Goal: Communication & Community: Answer question/provide support

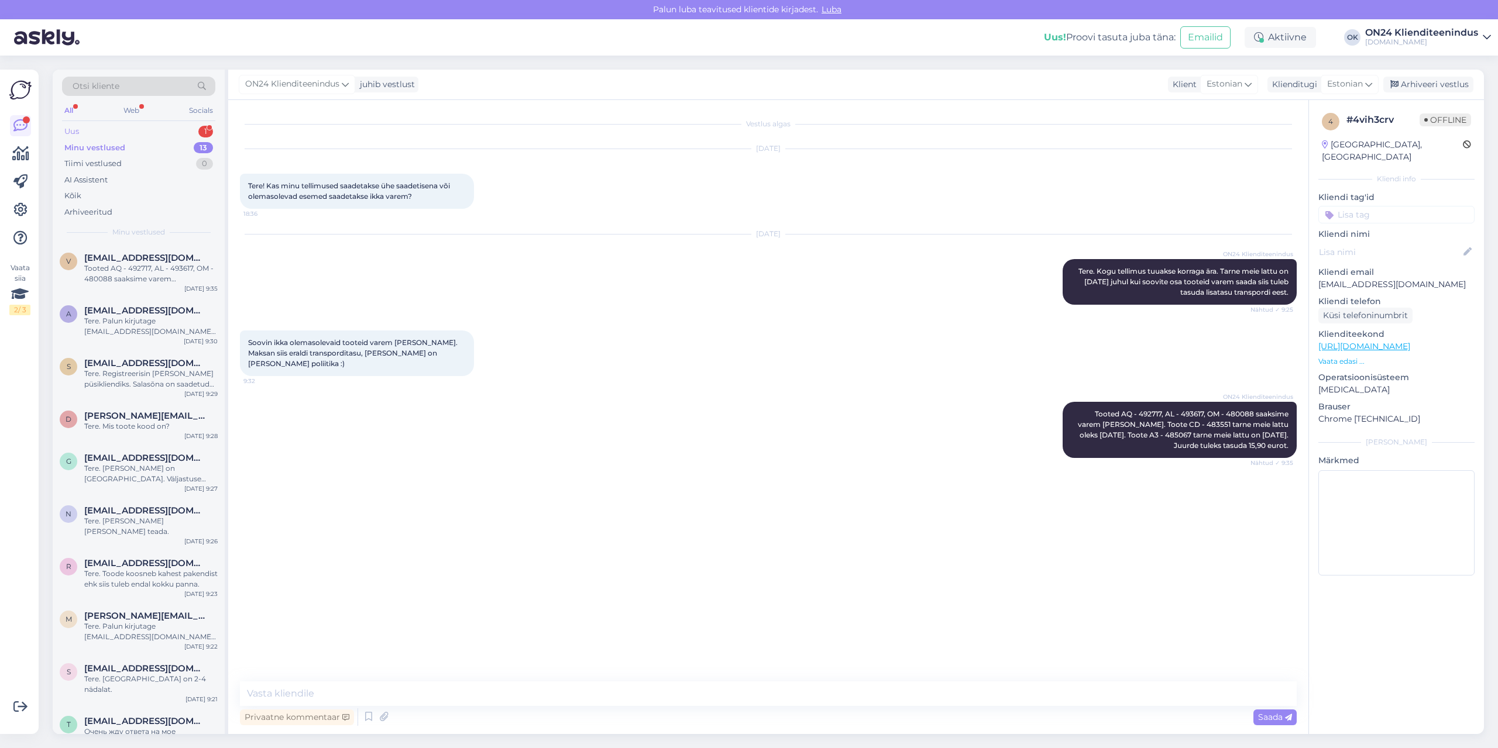
click at [76, 130] on div "Uus" at bounding box center [71, 132] width 15 height 12
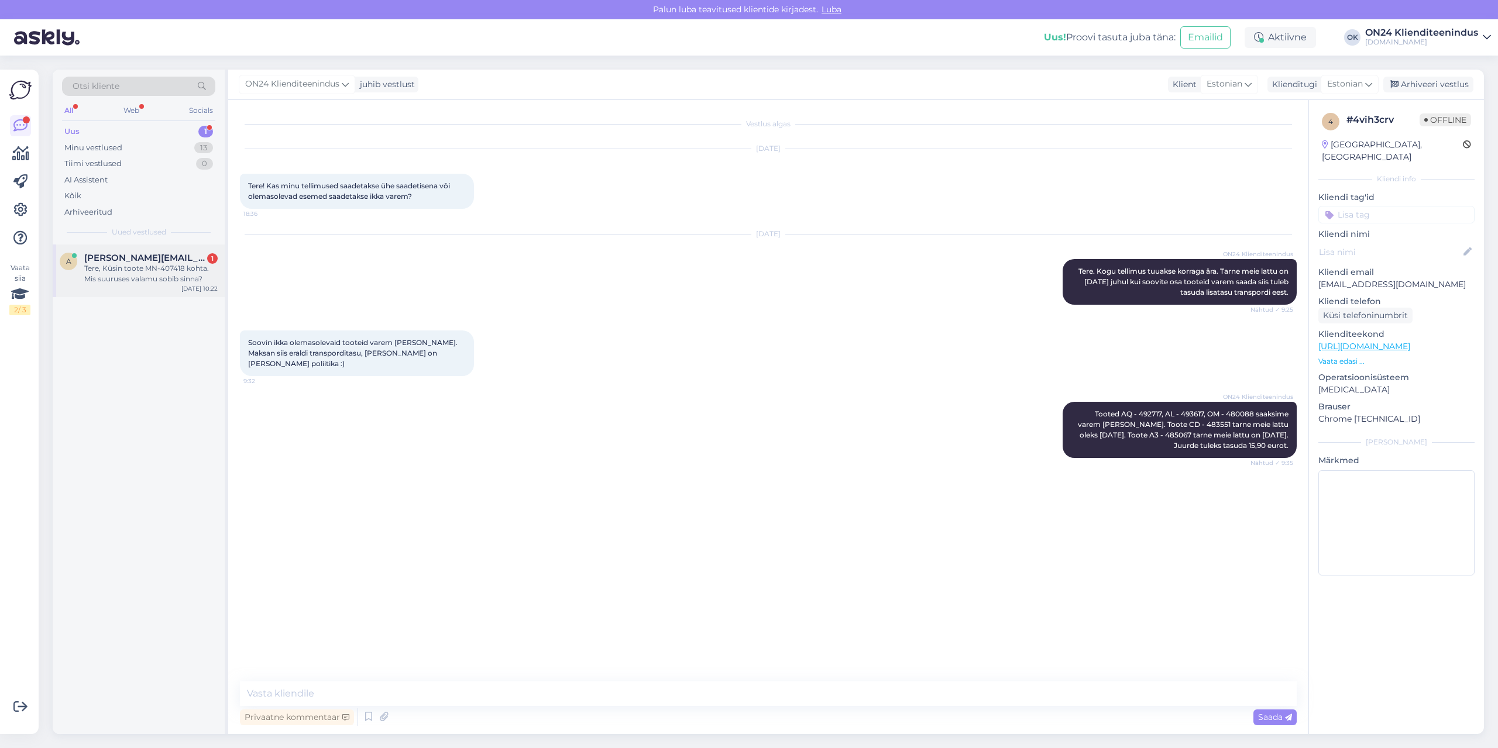
click at [110, 279] on div "Tere, Küsin toote MN-407418 kohta. Mis suuruses valamu sobib sinna?" at bounding box center [150, 273] width 133 height 21
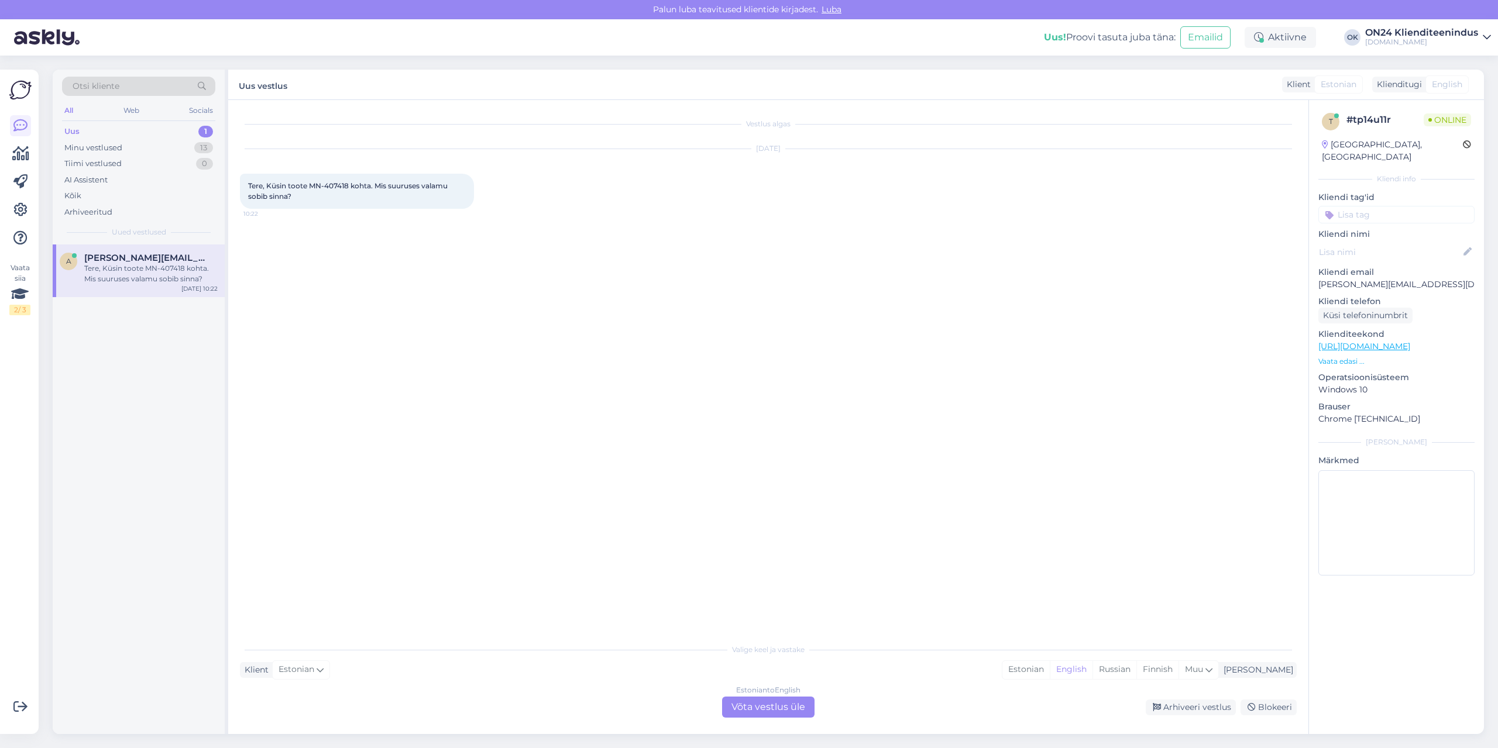
click at [340, 184] on span "Tere, Küsin toote MN-407418 kohta. Mis suuruses valamu sobib sinna?" at bounding box center [348, 190] width 201 height 19
copy span "407418"
click at [1050, 668] on div "Estonian" at bounding box center [1025, 670] width 47 height 18
click at [807, 711] on div "Estonian to Estonian Võta vestlus üle" at bounding box center [768, 707] width 92 height 21
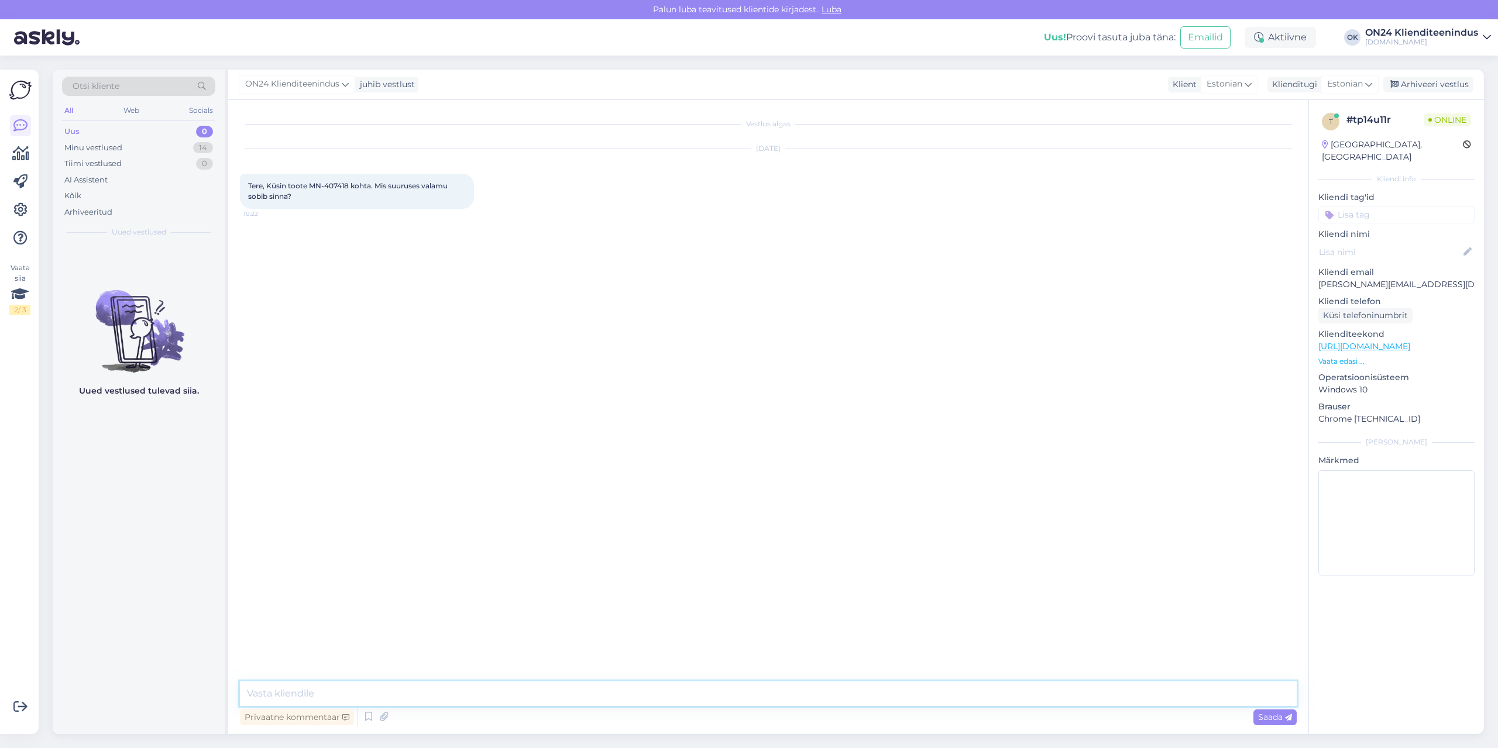
click at [798, 696] on textarea at bounding box center [768, 694] width 1057 height 25
type textarea "Tere. [PERSON_NAME] [PERSON_NAME] teada."
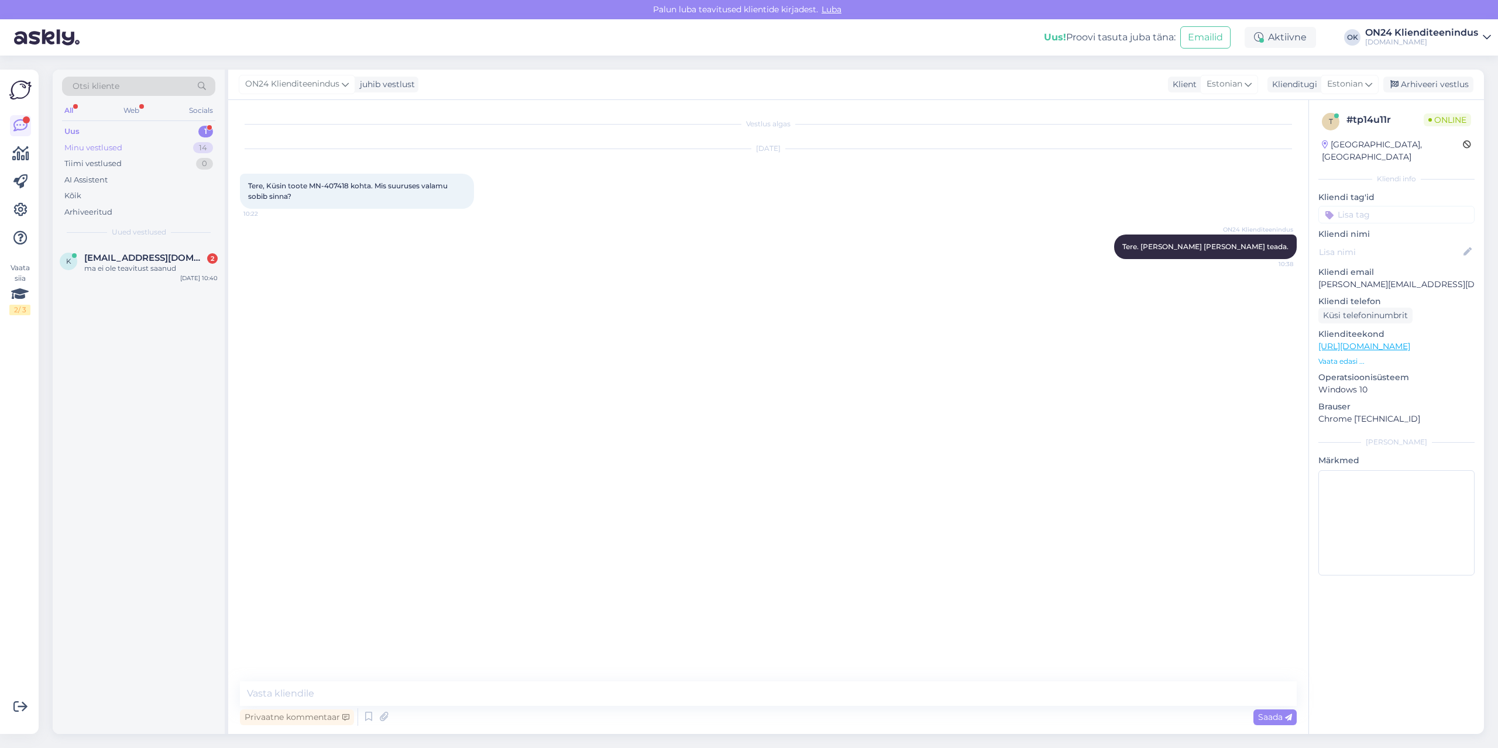
click at [116, 149] on div "Minu vestlused" at bounding box center [93, 148] width 58 height 12
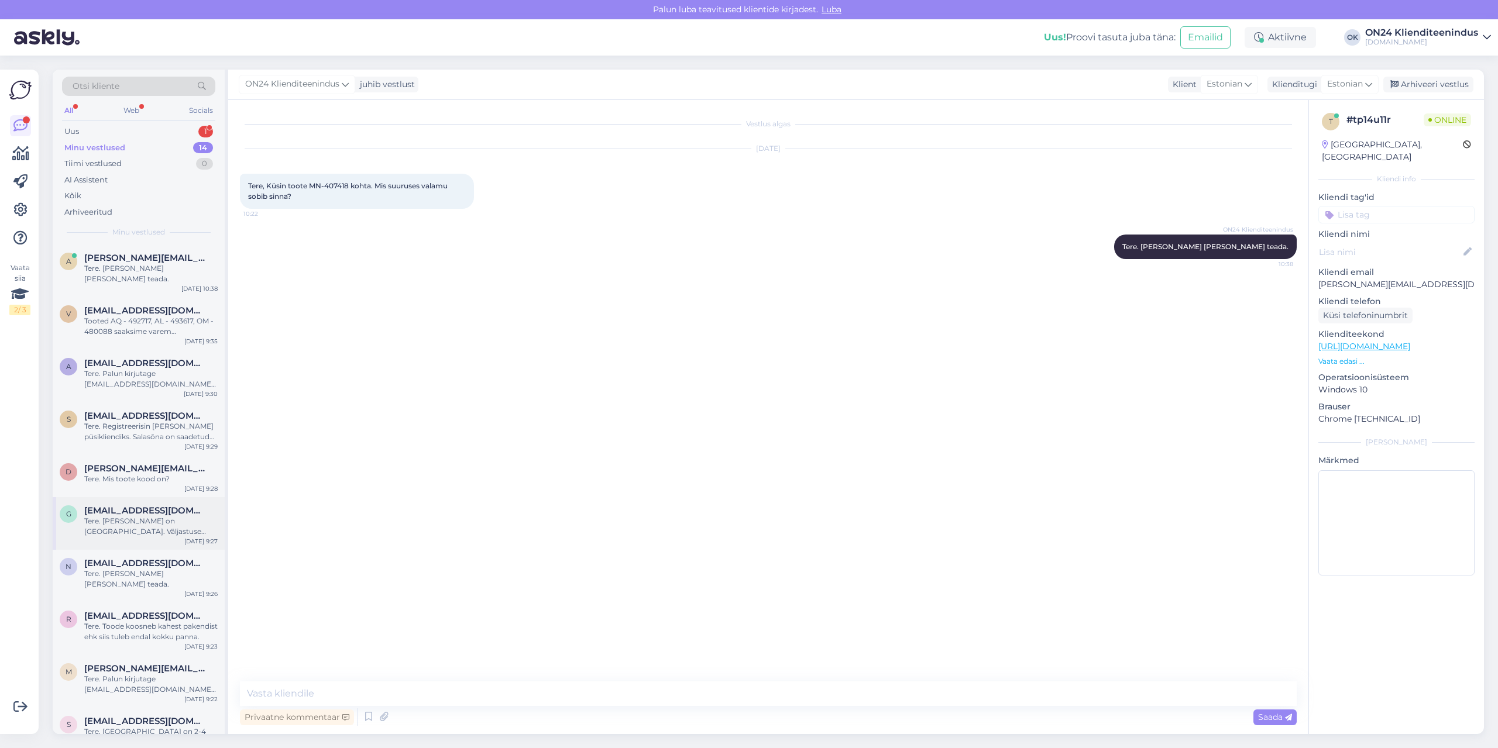
scroll to position [184, 0]
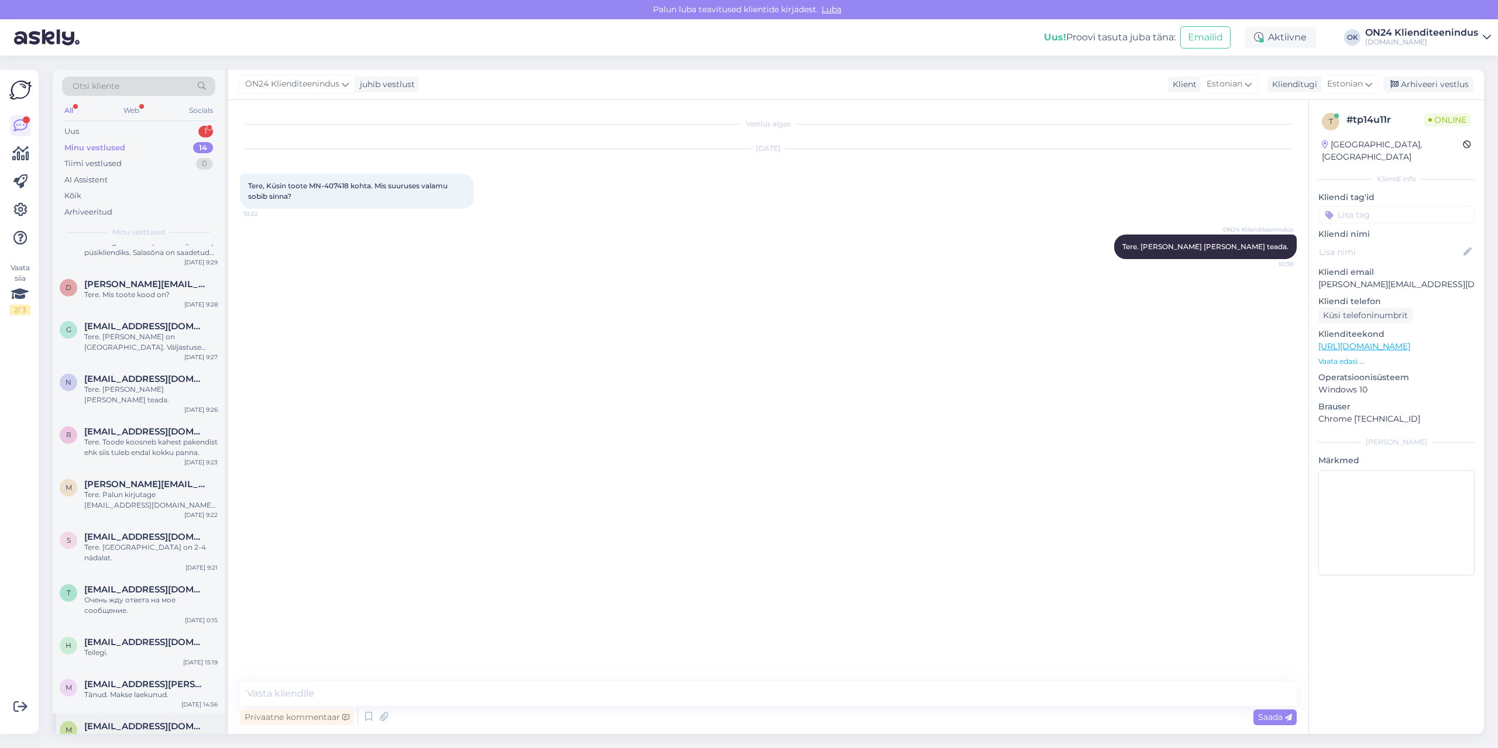
click at [126, 721] on span "[EMAIL_ADDRESS][DOMAIN_NAME]" at bounding box center [145, 726] width 122 height 11
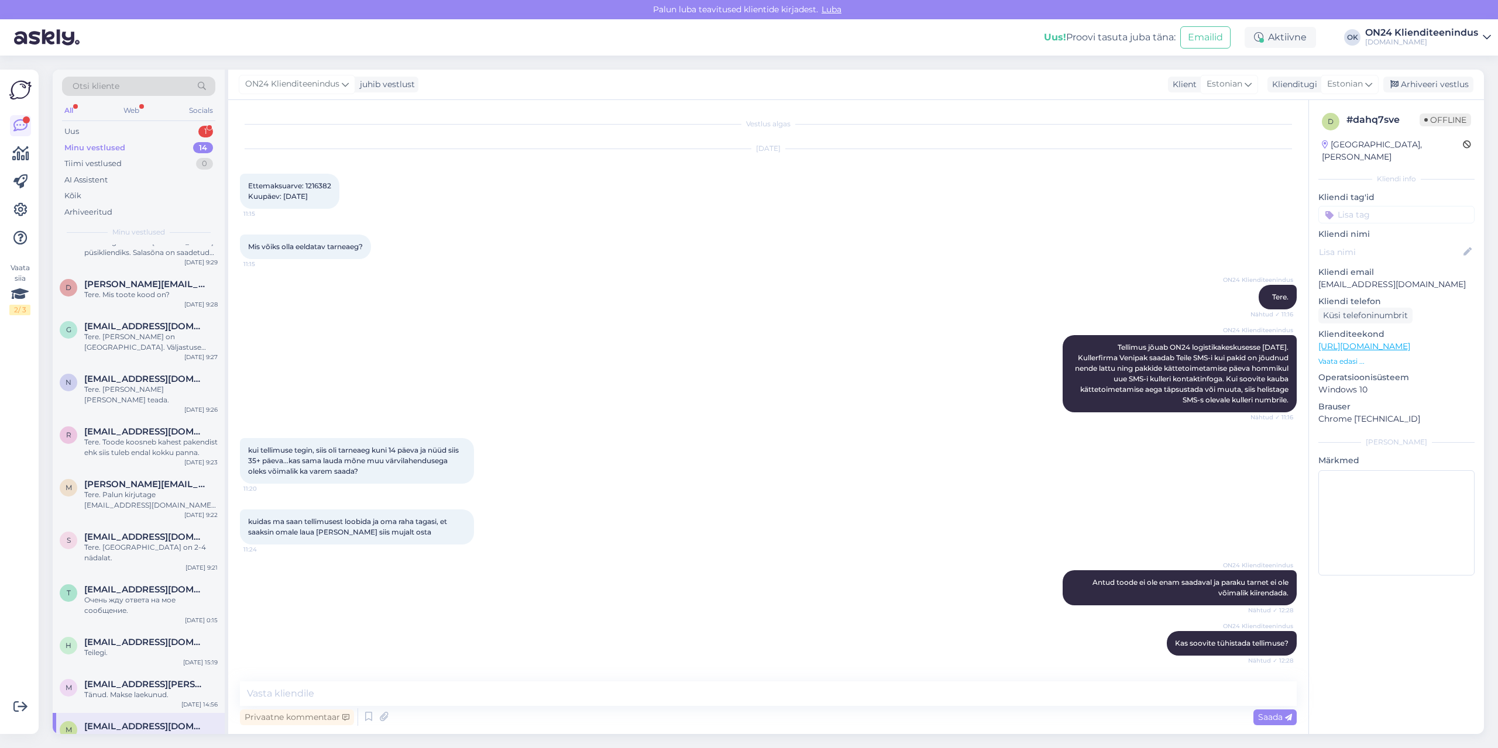
scroll to position [371, 0]
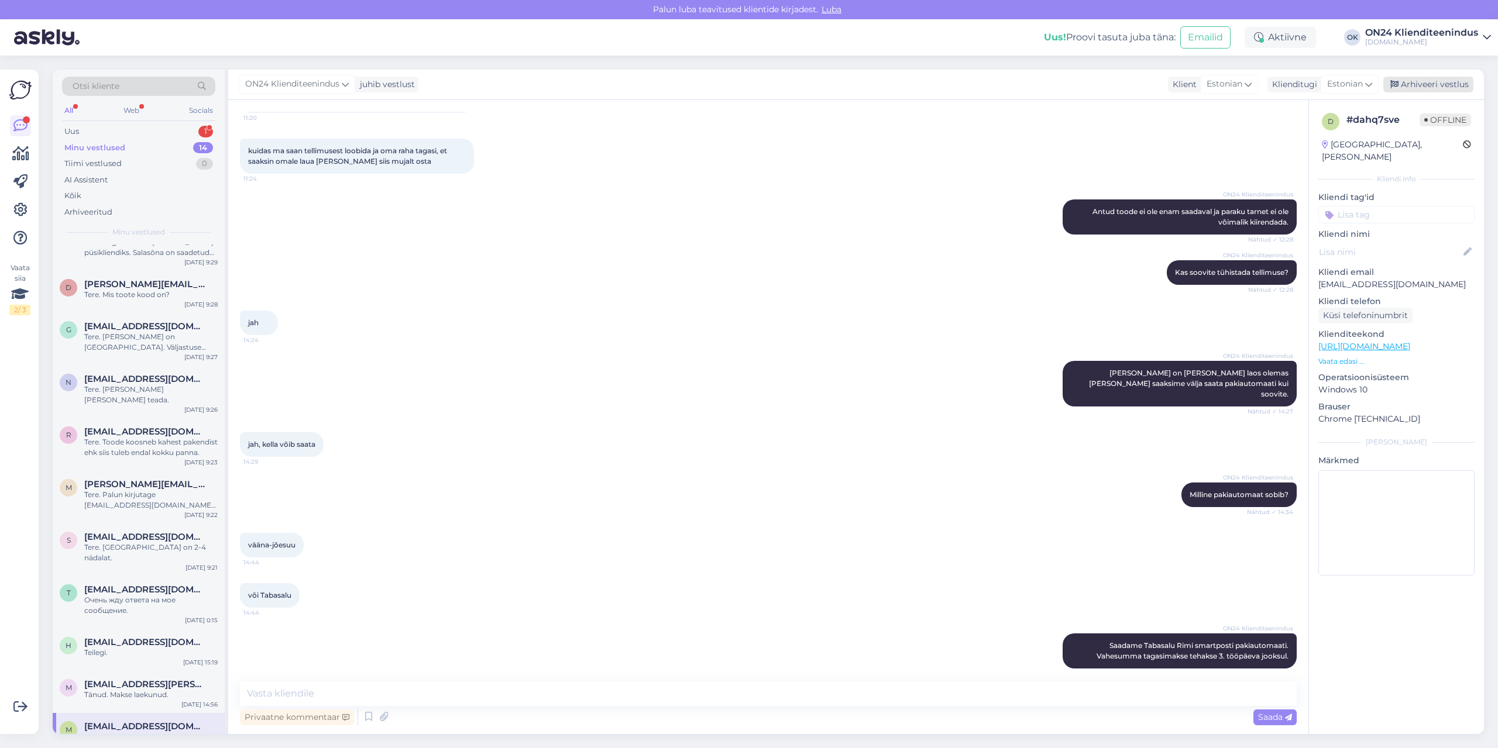
click at [1409, 83] on div "Arhiveeri vestlus" at bounding box center [1428, 85] width 90 height 16
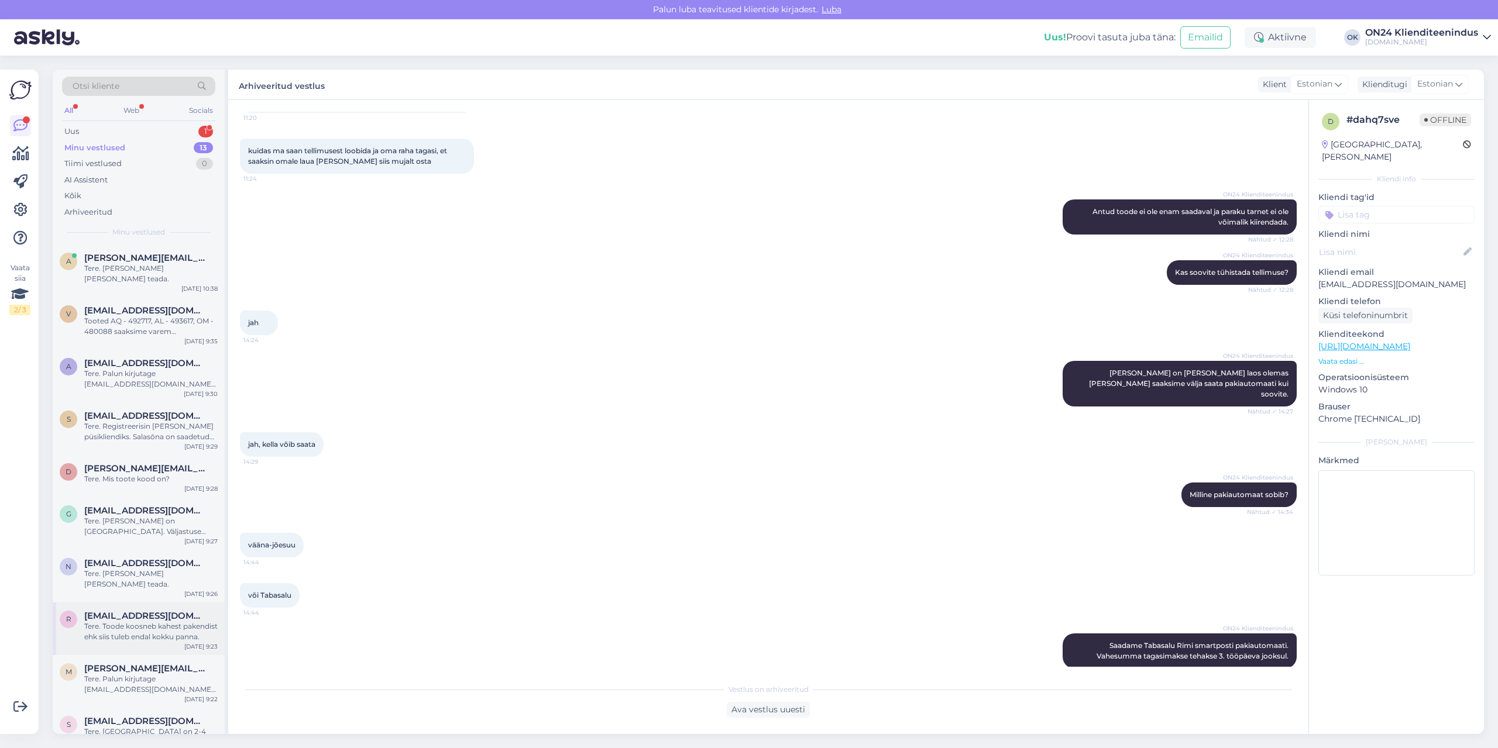
scroll to position [132, 0]
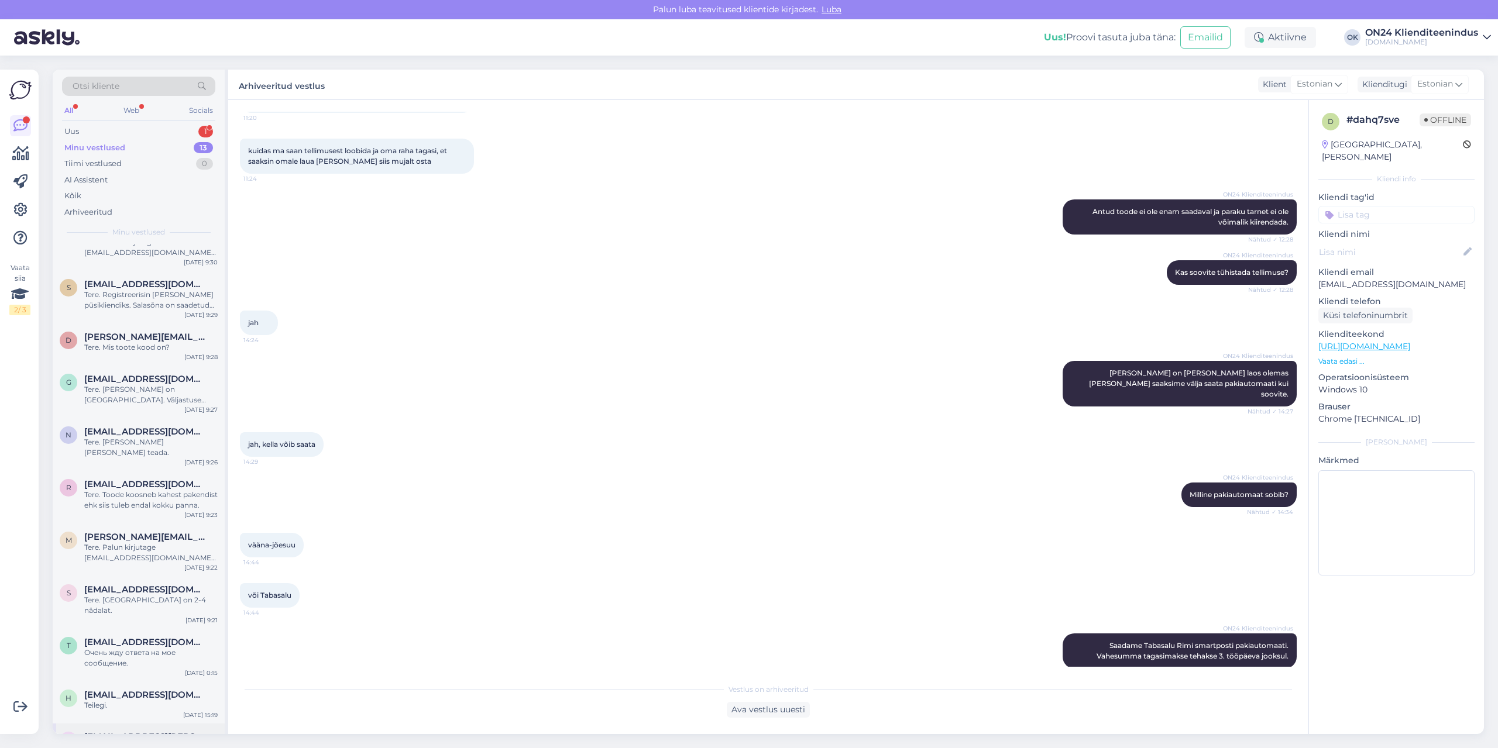
click at [101, 743] on div "Tänud. Makse laekunud." at bounding box center [150, 748] width 133 height 11
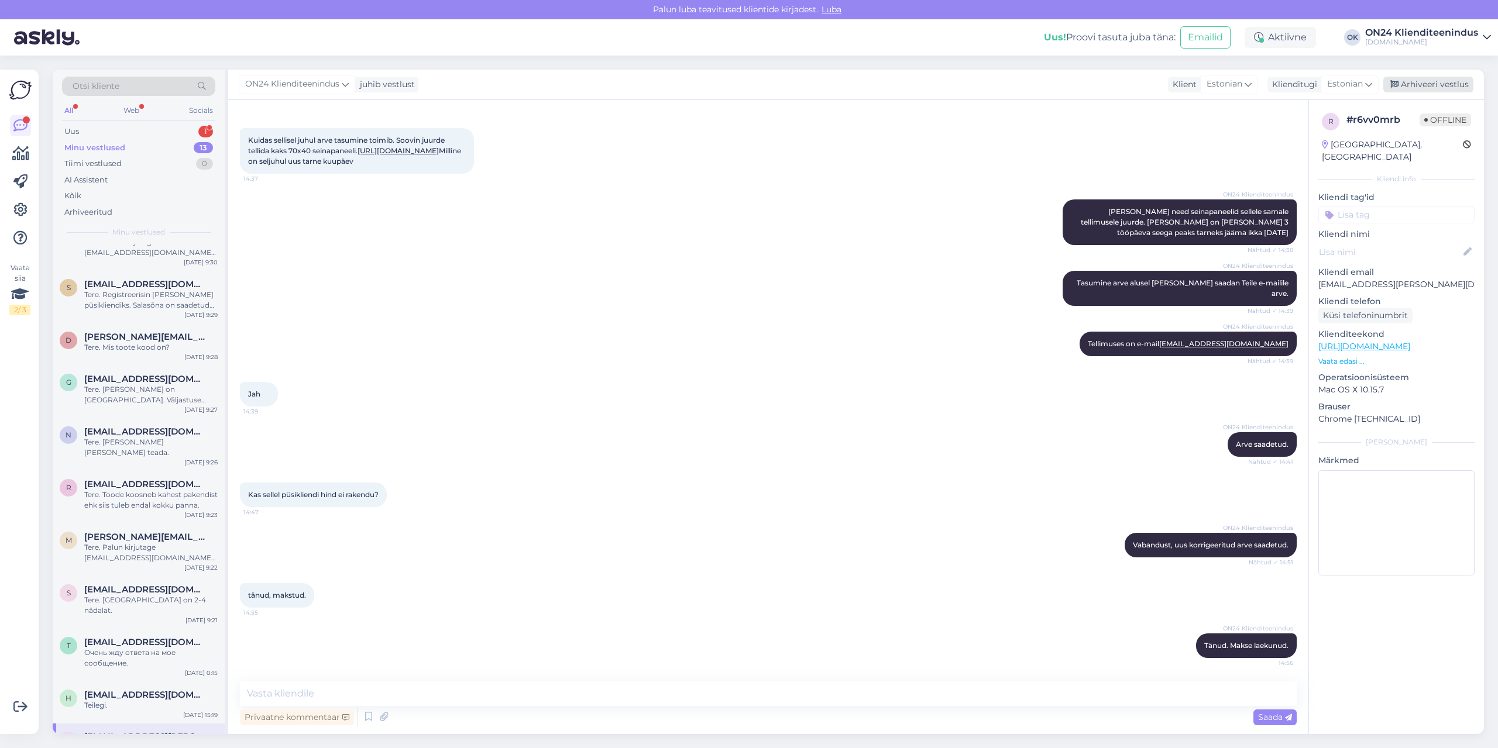
click at [1417, 80] on div "Arhiveeri vestlus" at bounding box center [1428, 85] width 90 height 16
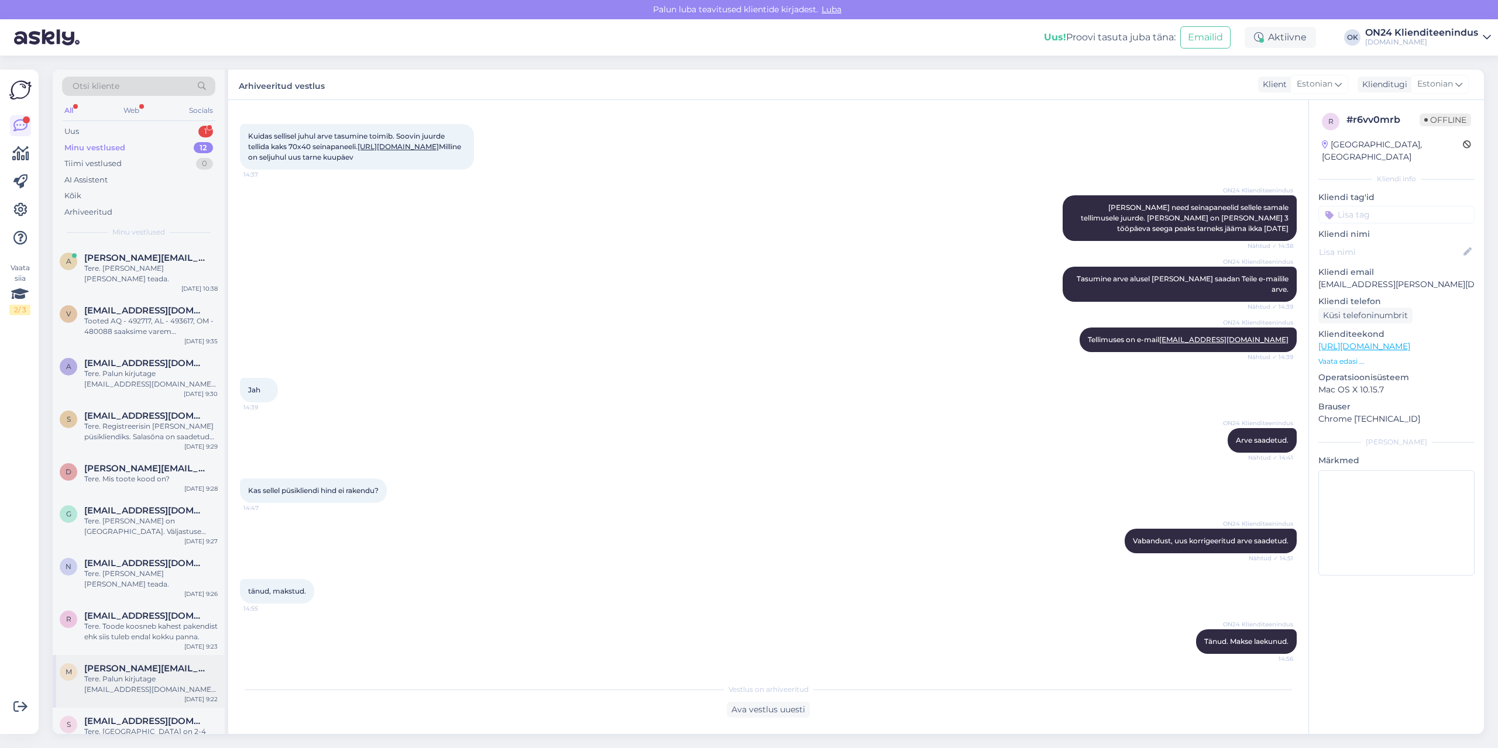
scroll to position [90, 0]
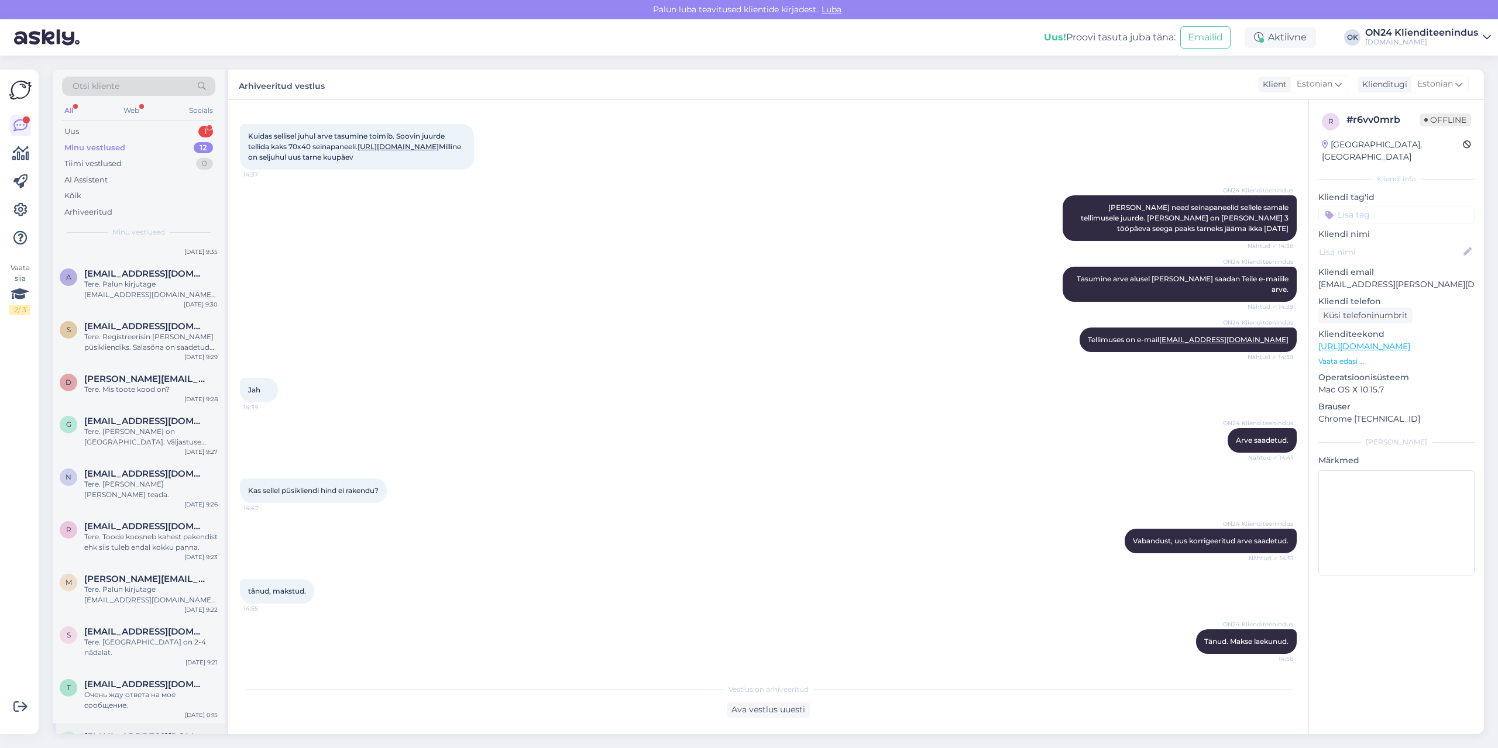
click at [117, 743] on div "Teilegi." at bounding box center [150, 748] width 133 height 11
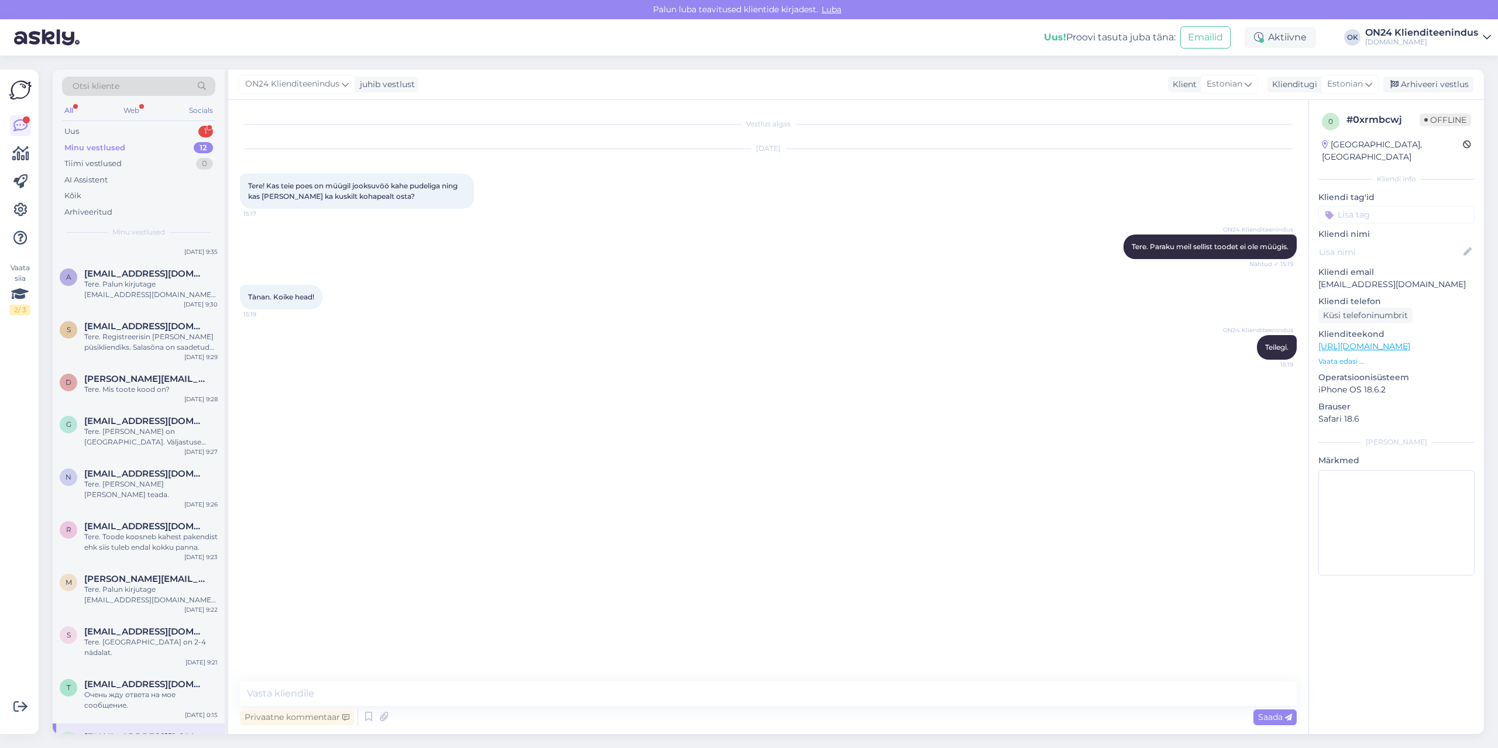
scroll to position [0, 0]
click at [1420, 87] on div "Arhiveeri vestlus" at bounding box center [1428, 85] width 90 height 16
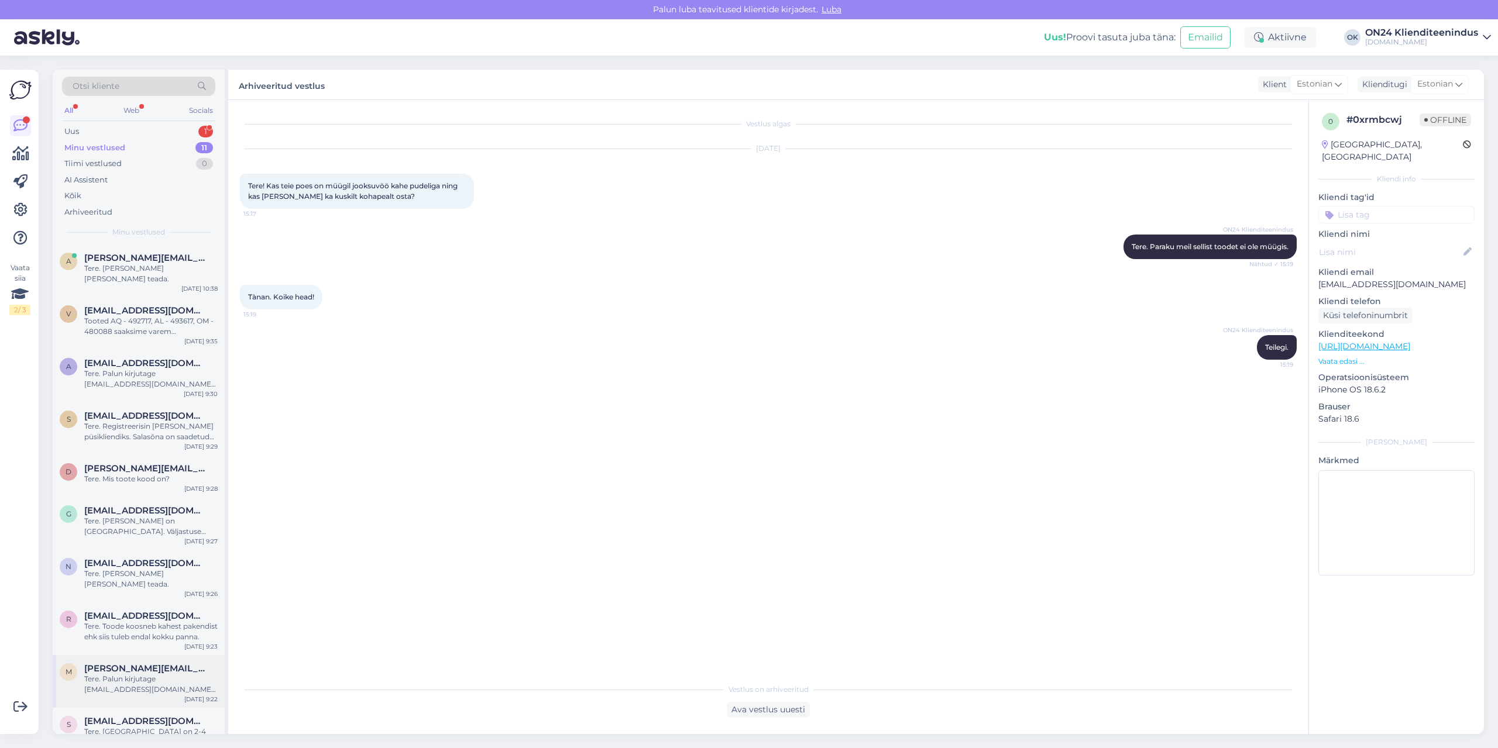
scroll to position [47, 0]
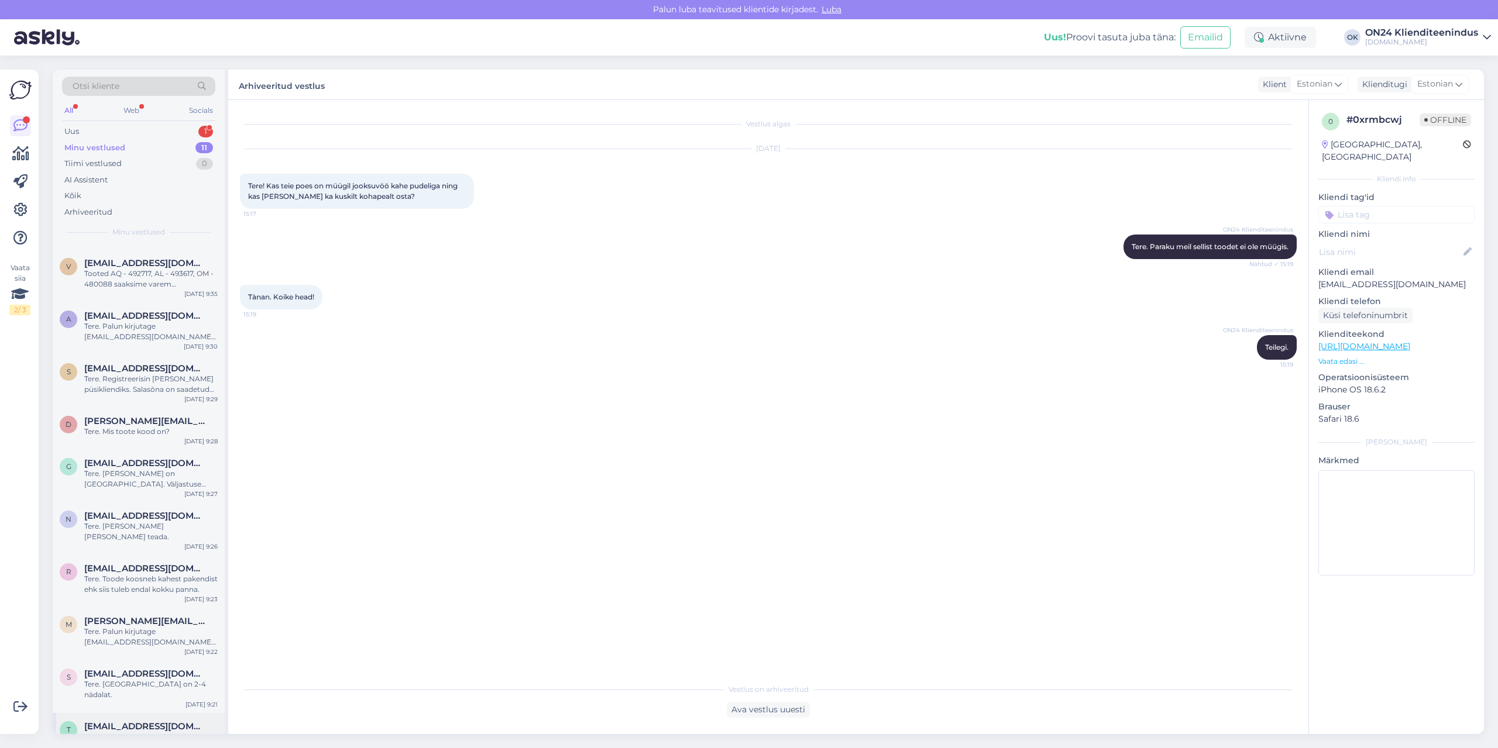
click at [127, 732] on div "Очень жду ответа на мое сообщение." at bounding box center [150, 742] width 133 height 21
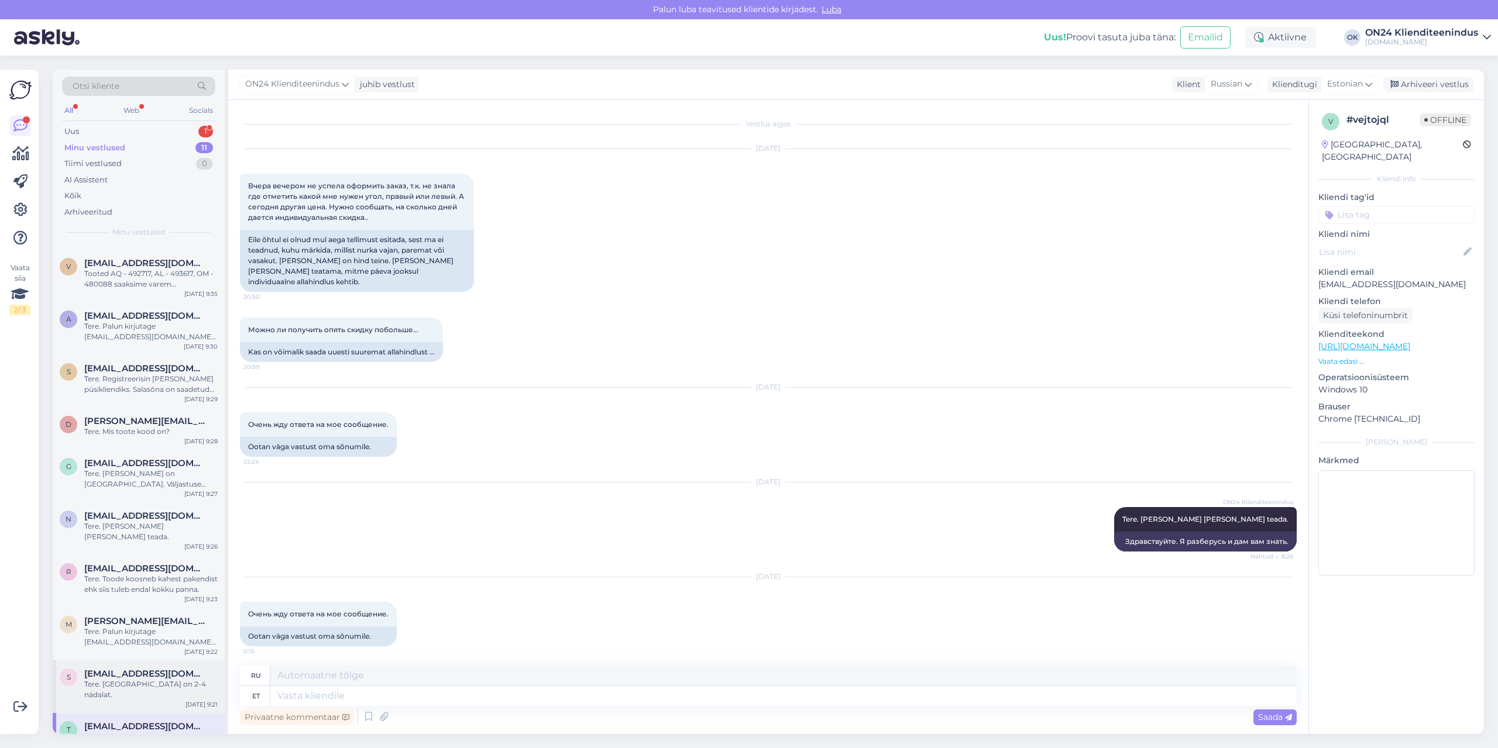
click at [138, 669] on span "[EMAIL_ADDRESS][DOMAIN_NAME]" at bounding box center [145, 674] width 122 height 11
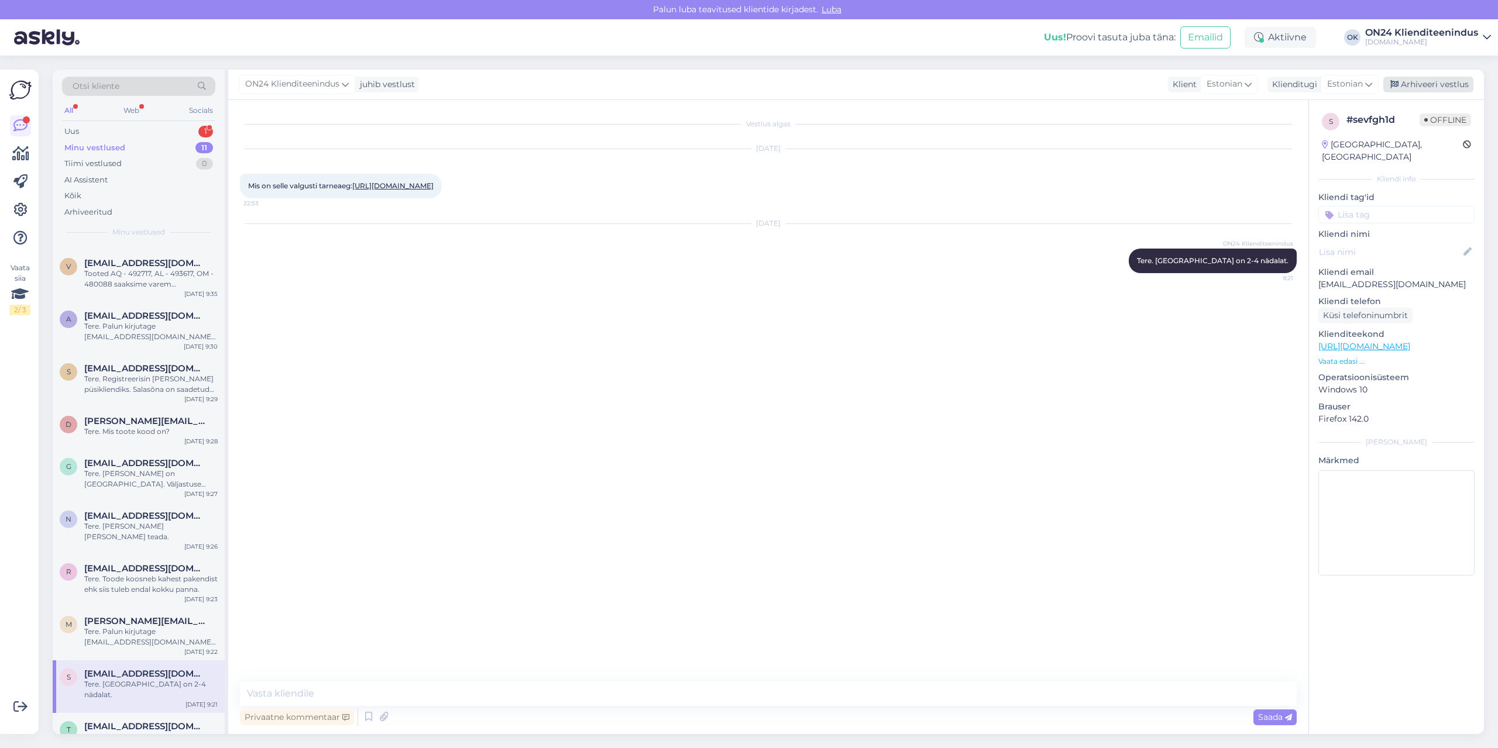
click at [1416, 89] on div "Arhiveeri vestlus" at bounding box center [1428, 85] width 90 height 16
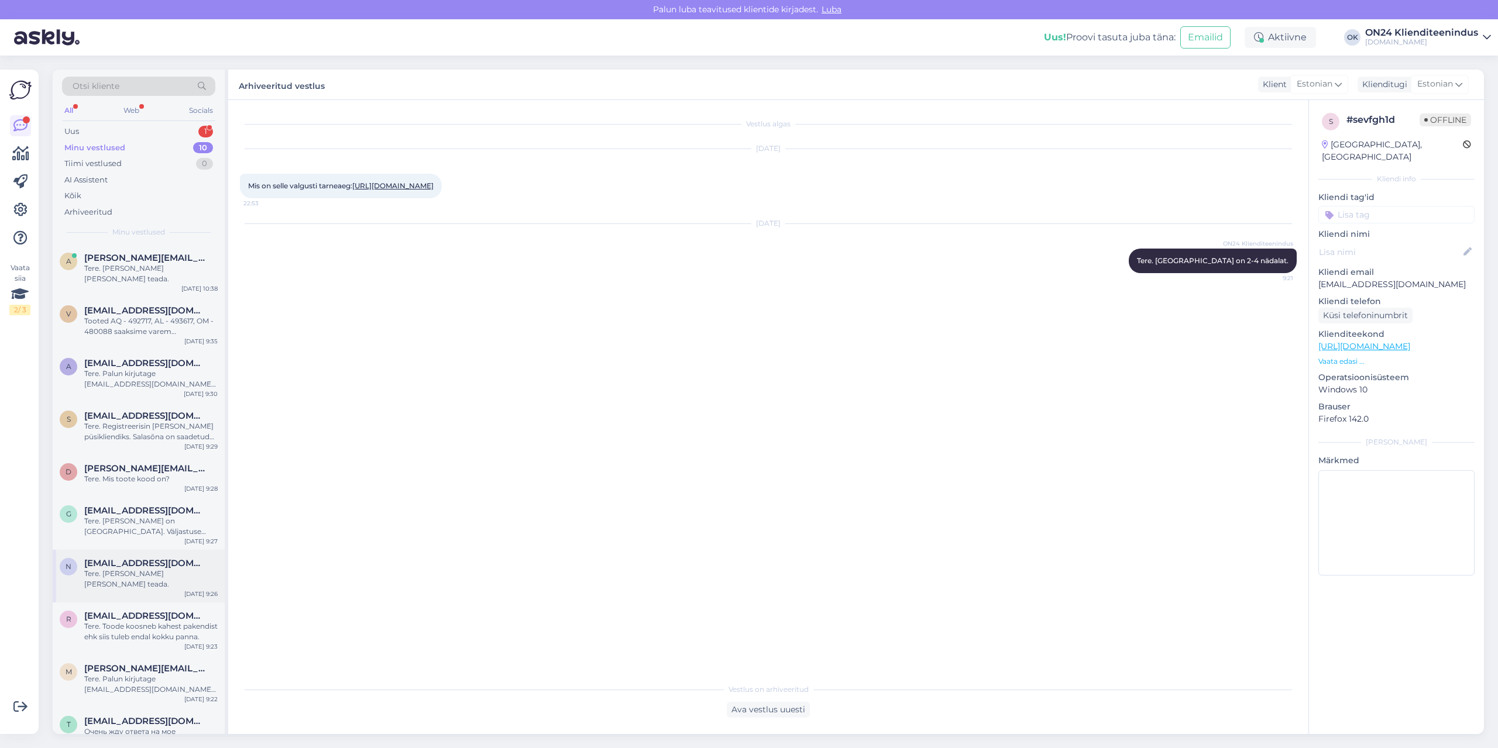
scroll to position [5, 0]
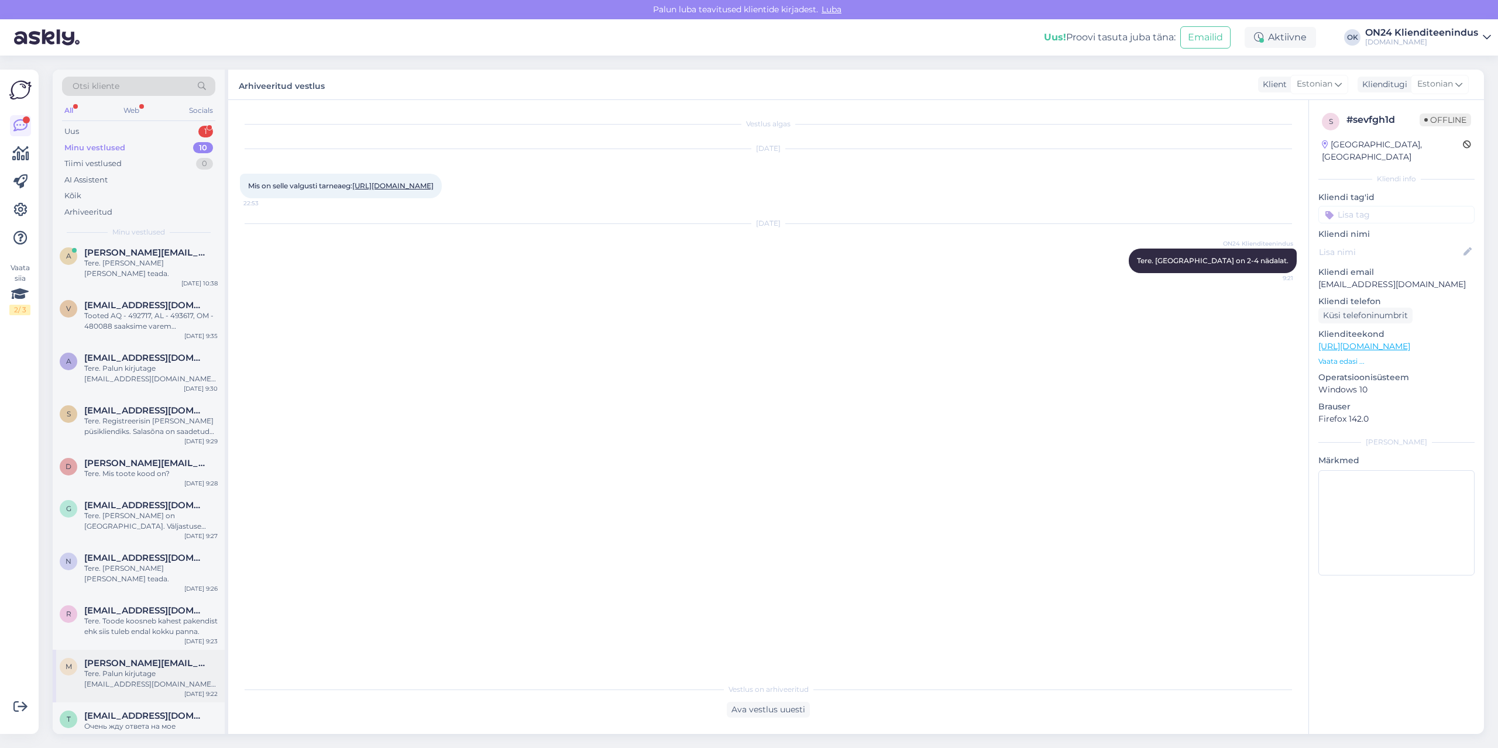
click at [147, 658] on span "[PERSON_NAME][EMAIL_ADDRESS][DOMAIN_NAME]" at bounding box center [145, 663] width 122 height 11
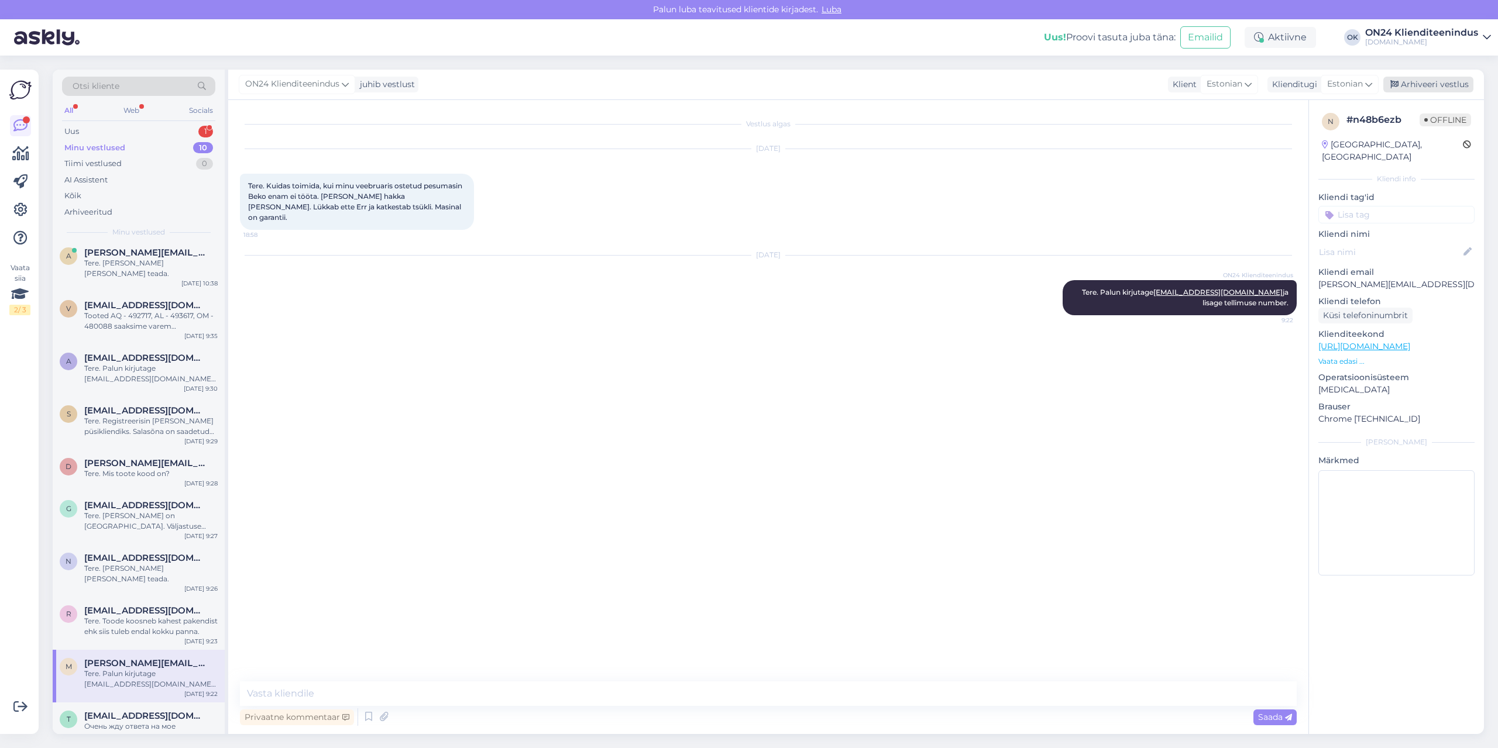
click at [1414, 91] on div "Arhiveeri vestlus" at bounding box center [1428, 85] width 90 height 16
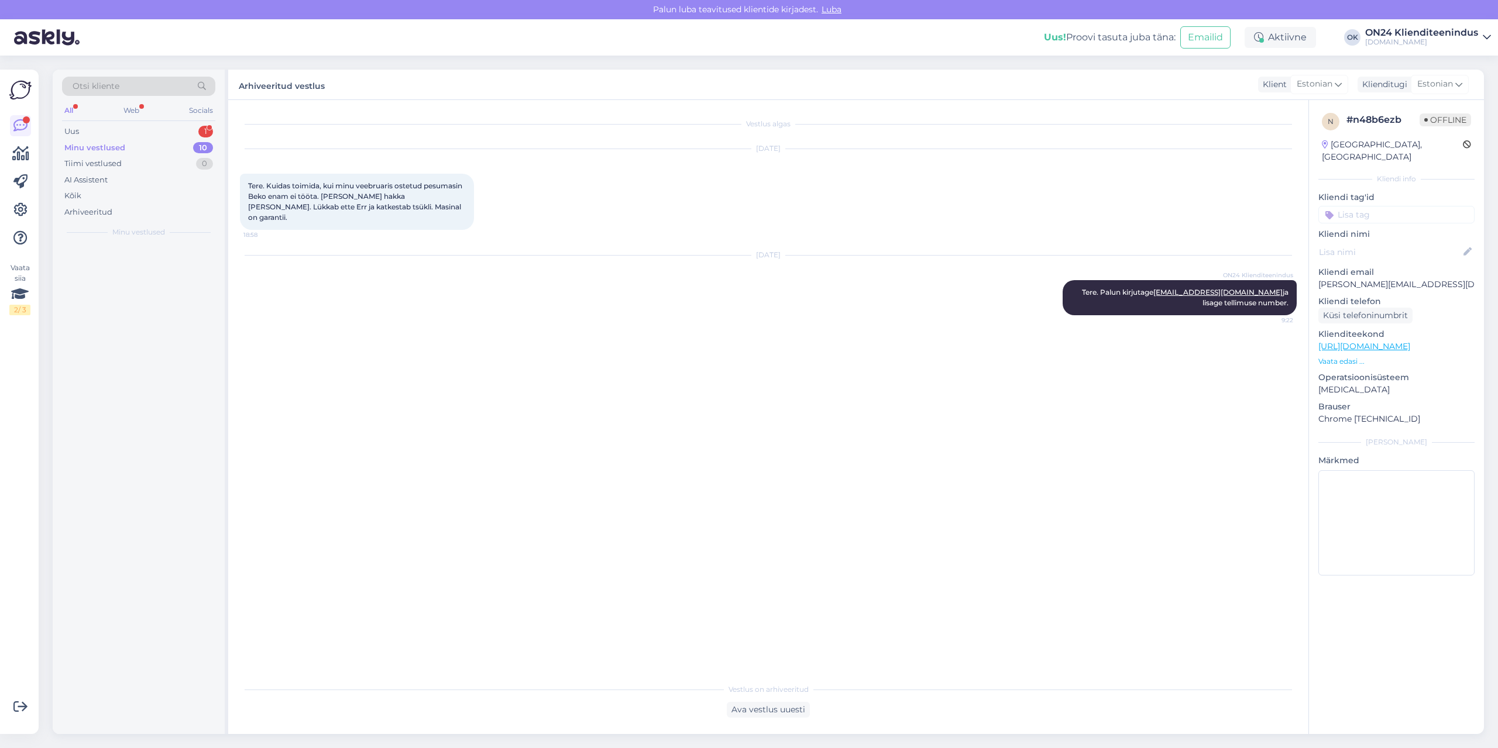
scroll to position [0, 0]
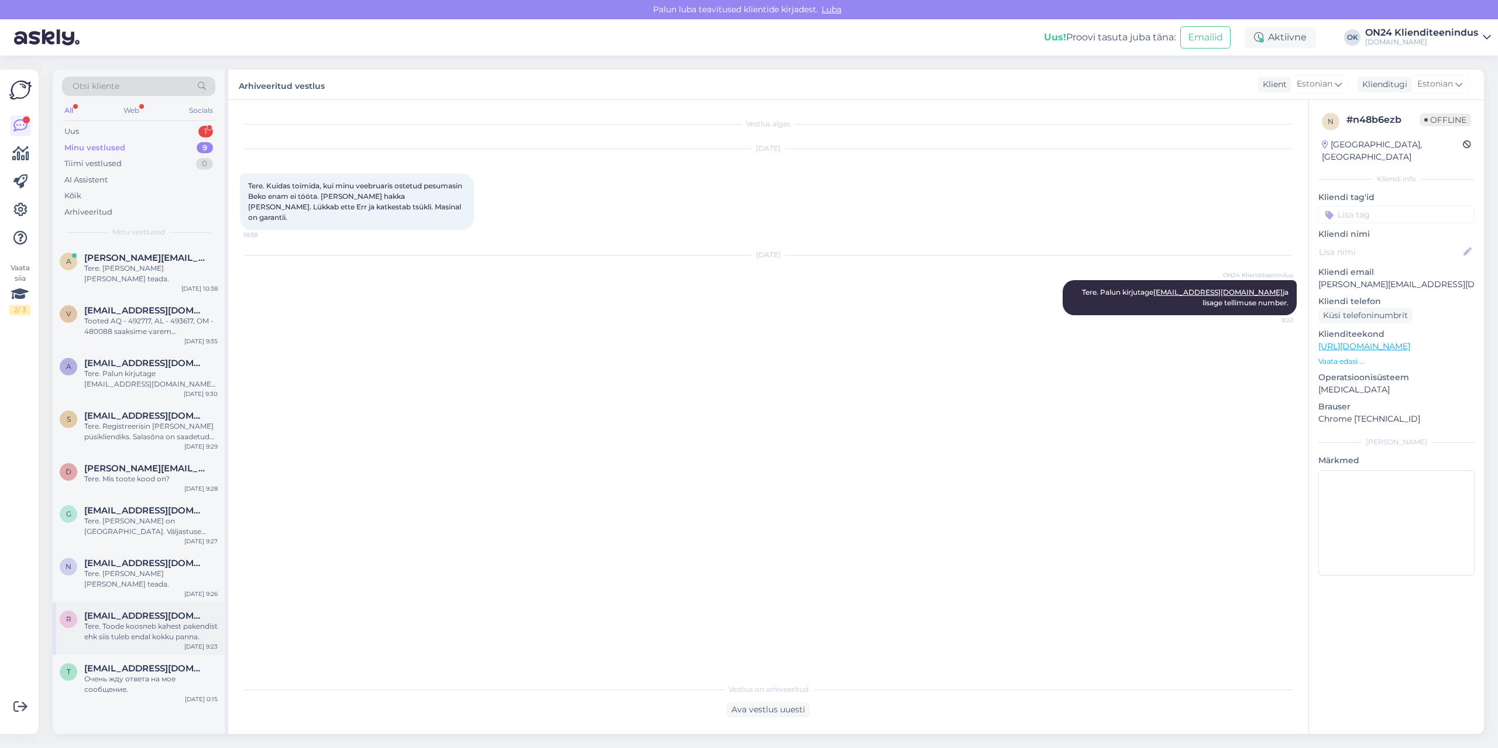
click at [104, 621] on div "Tere. Toode koosneb kahest pakendist ehk siis tuleb endal kokku panna." at bounding box center [150, 631] width 133 height 21
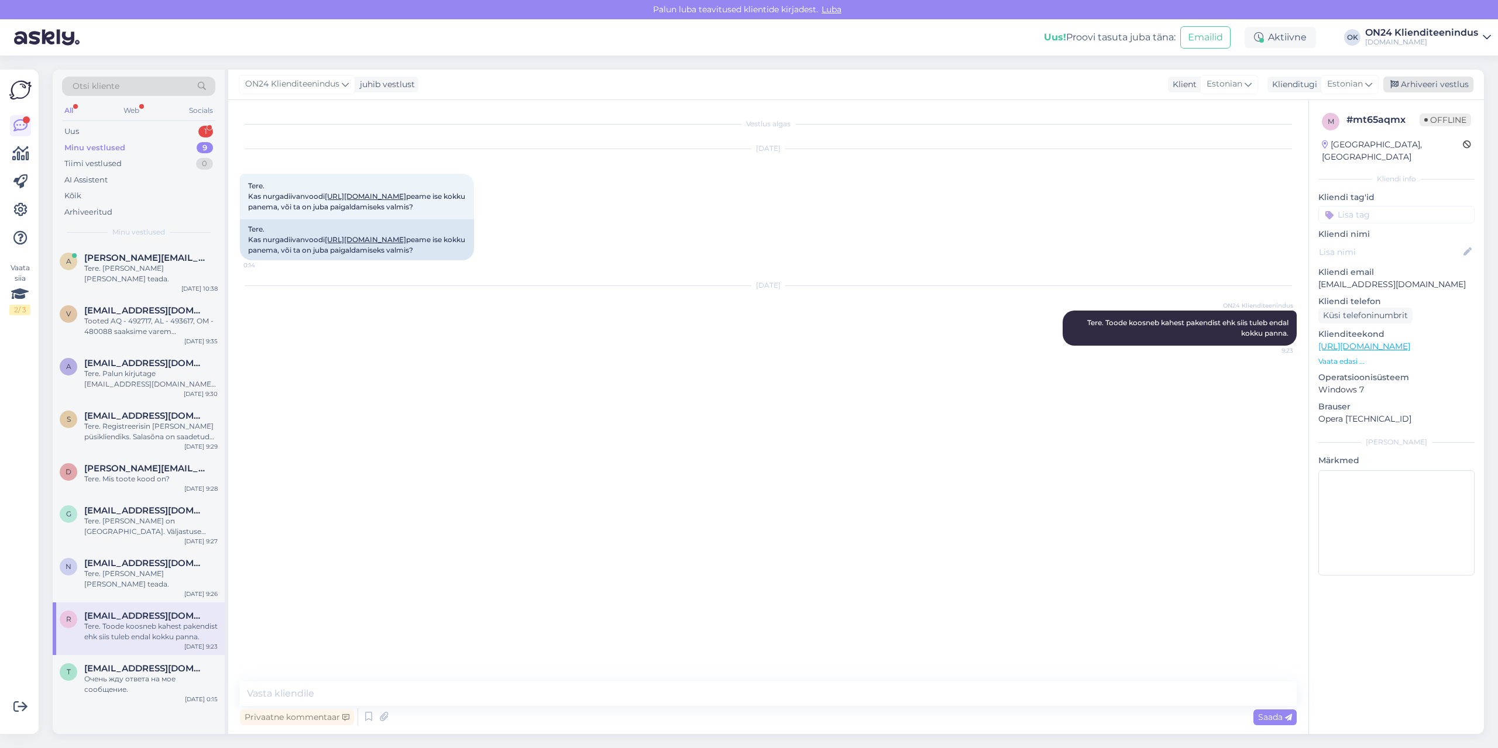
click at [1408, 82] on div "Arhiveeri vestlus" at bounding box center [1428, 85] width 90 height 16
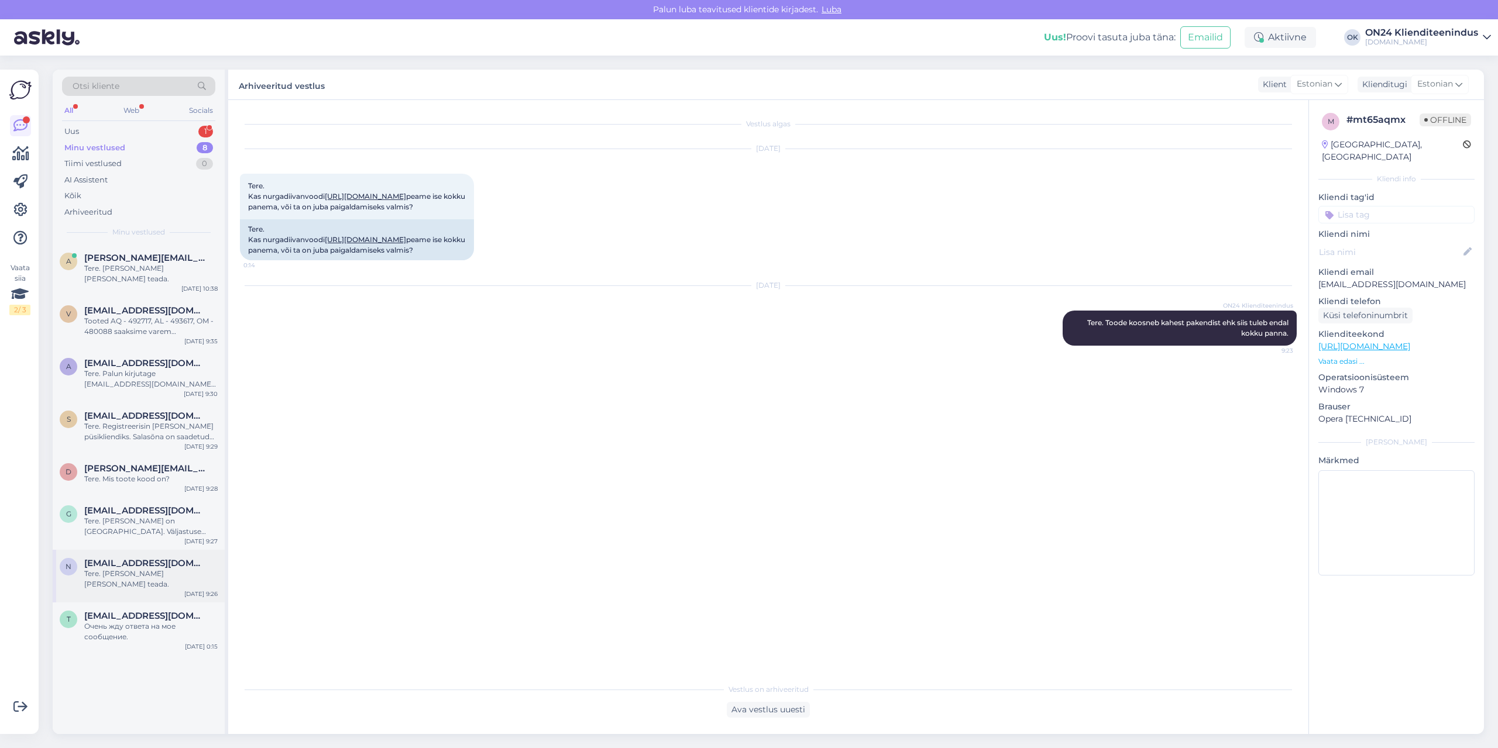
click at [111, 558] on span "[EMAIL_ADDRESS][DOMAIN_NAME]" at bounding box center [145, 563] width 122 height 11
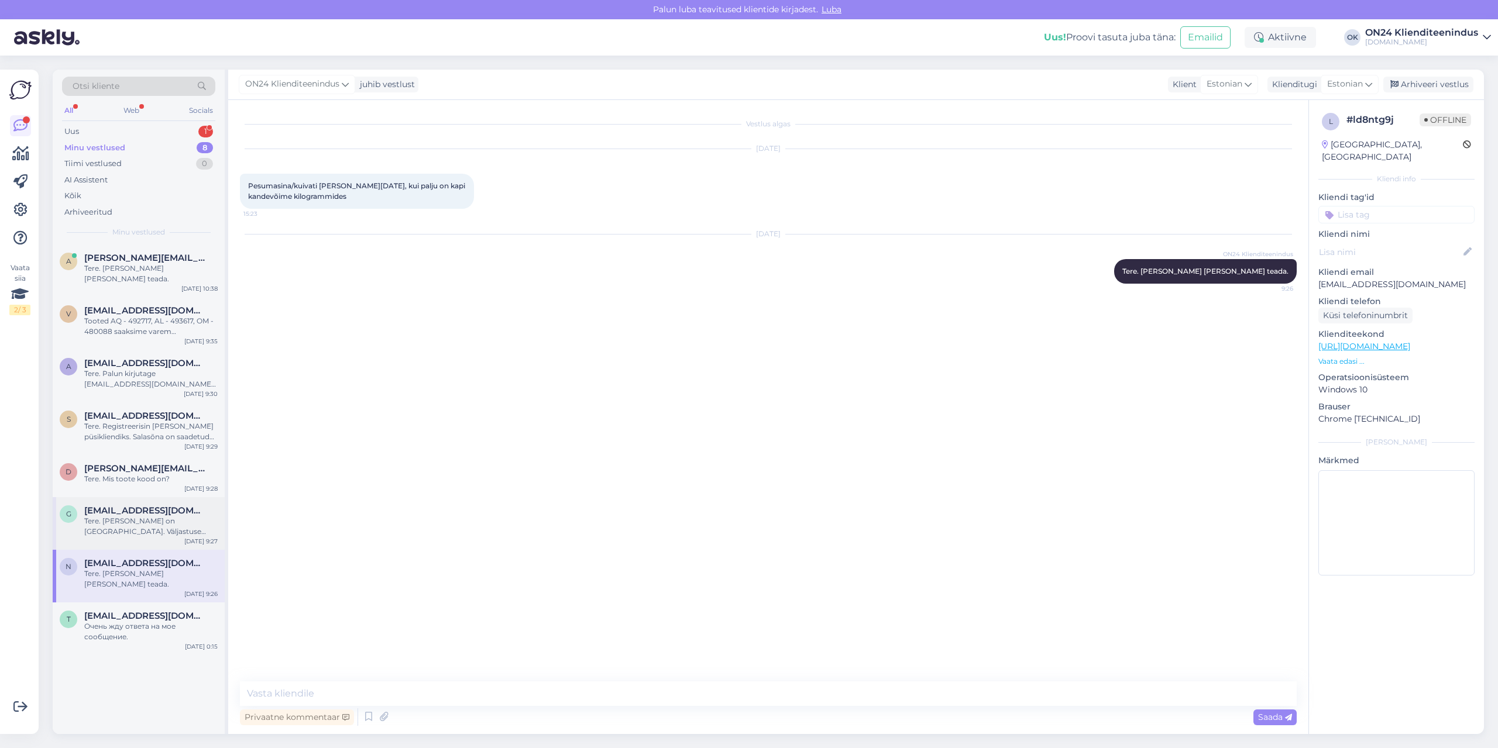
click at [133, 516] on div "Tere. [PERSON_NAME] on [GEOGRAPHIC_DATA]. Väljastuse päevad on kolmapäeviti ja …" at bounding box center [150, 526] width 133 height 21
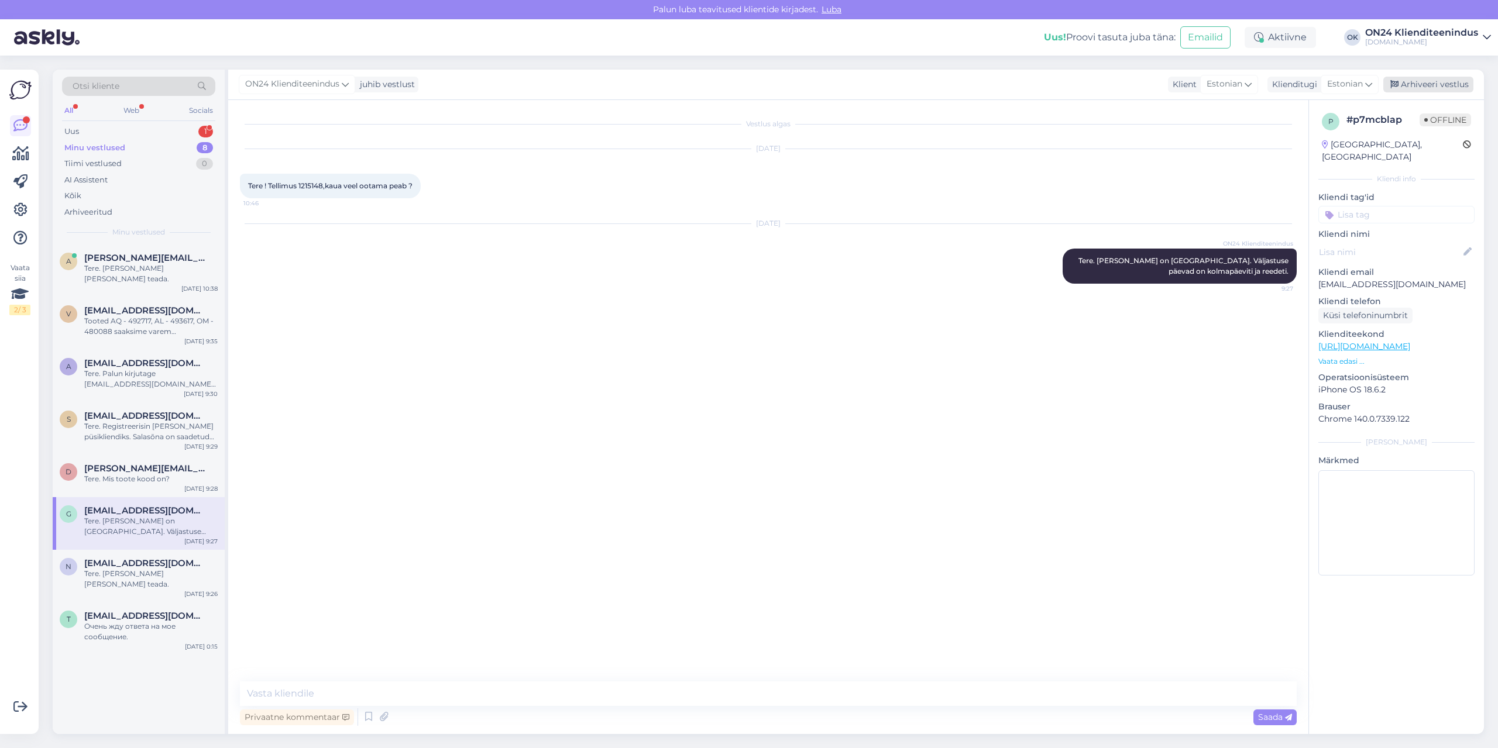
click at [1418, 77] on div "Arhiveeri vestlus" at bounding box center [1428, 85] width 90 height 16
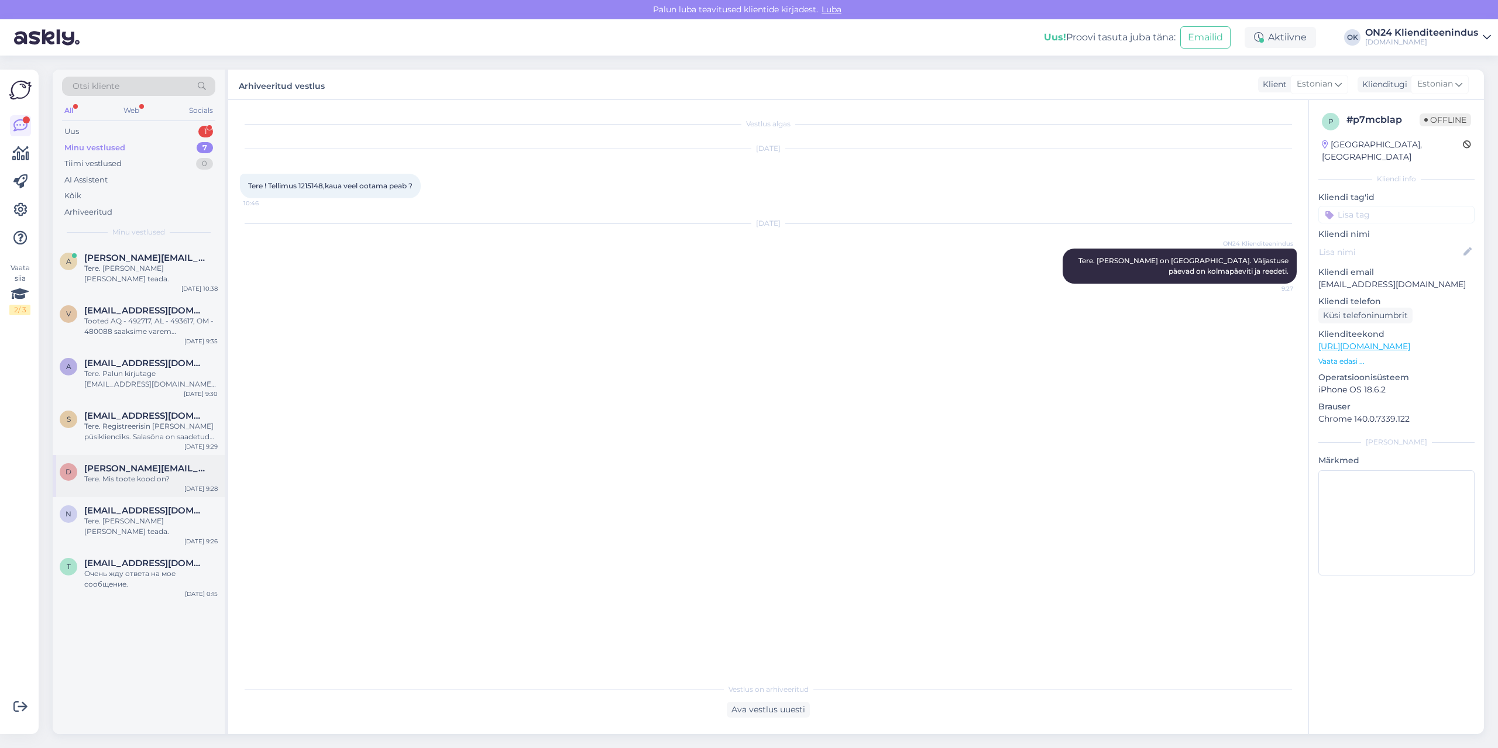
click at [116, 474] on div "Tere. Mis toote kood on?" at bounding box center [150, 479] width 133 height 11
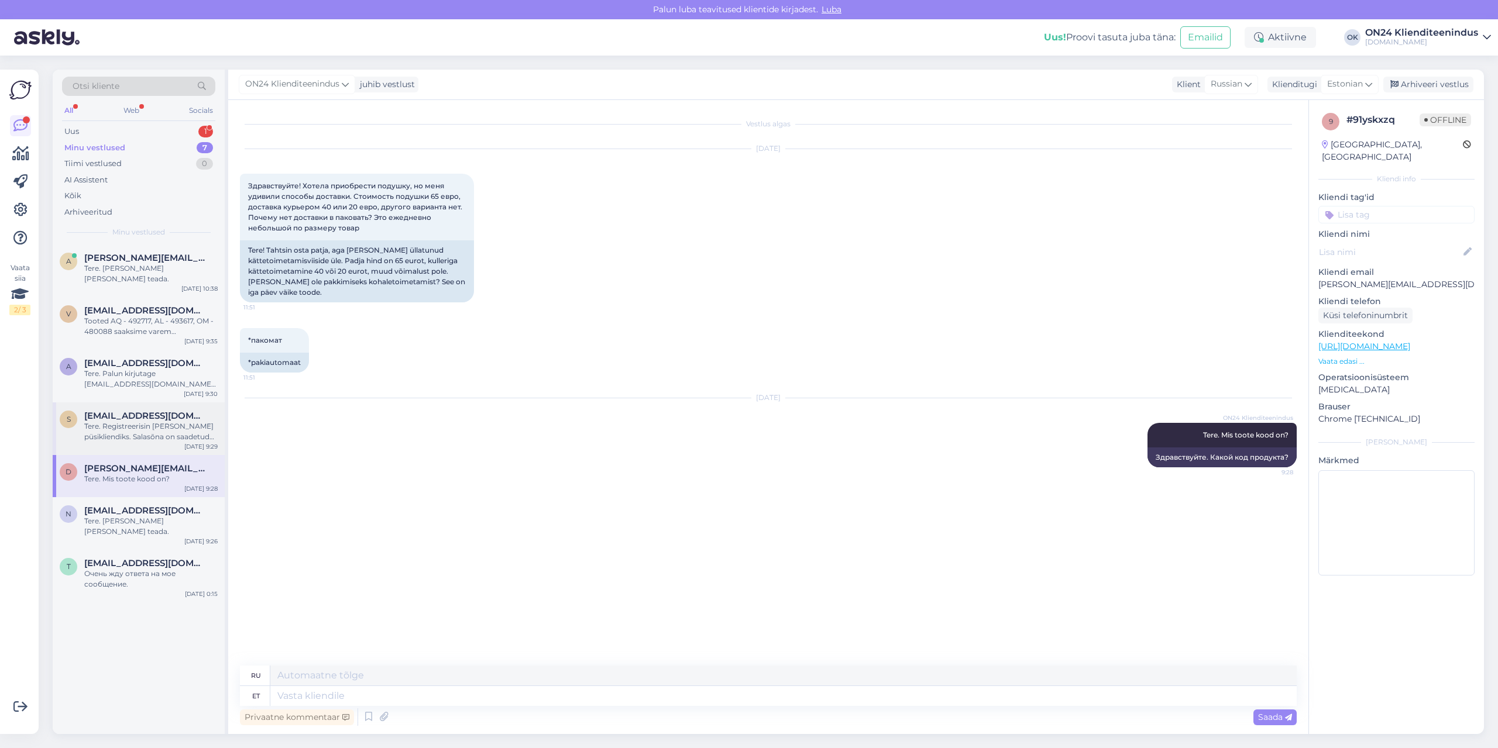
click at [99, 403] on div "s [EMAIL_ADDRESS][DOMAIN_NAME] Tere. Registreerisin [PERSON_NAME] püsikliendiks…" at bounding box center [139, 429] width 172 height 53
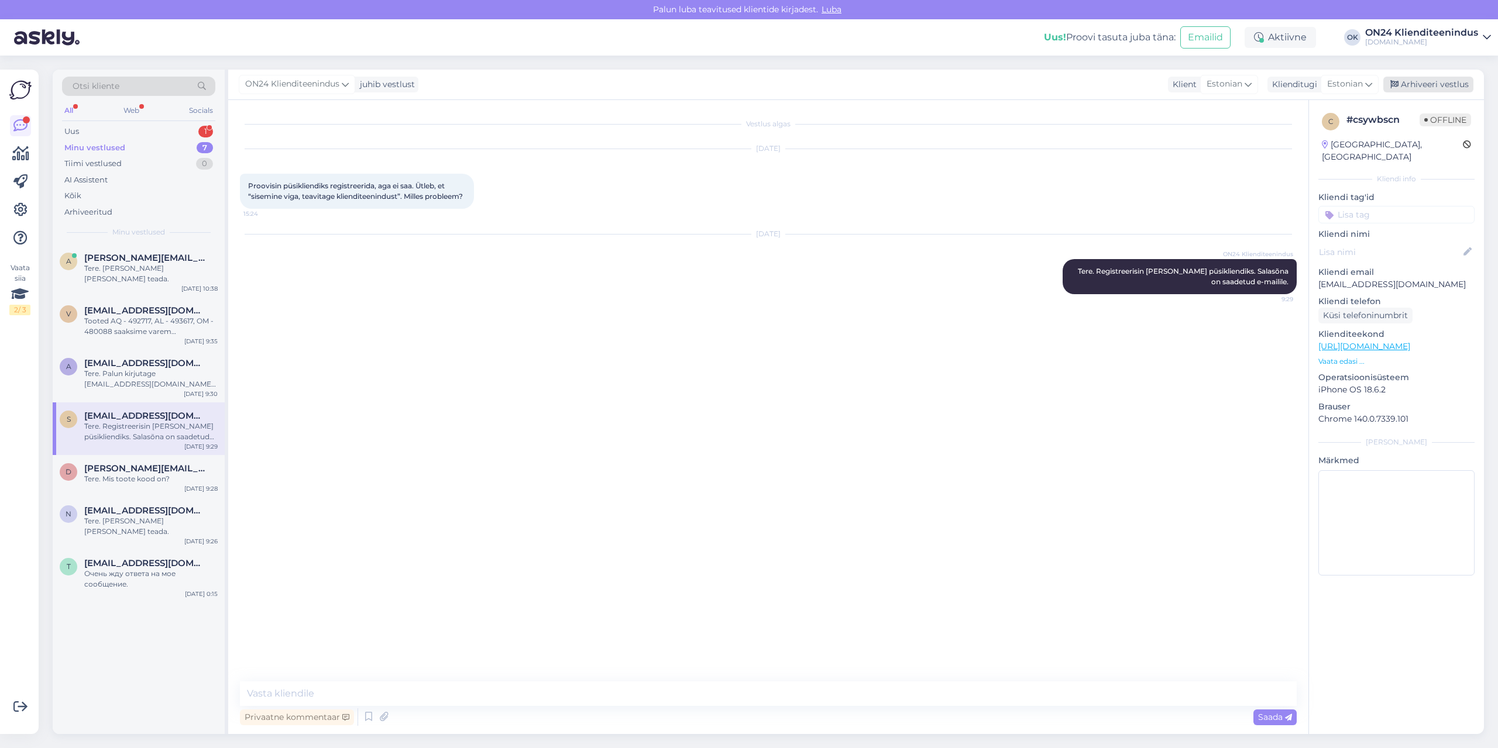
click at [1448, 85] on div "Arhiveeri vestlus" at bounding box center [1428, 85] width 90 height 16
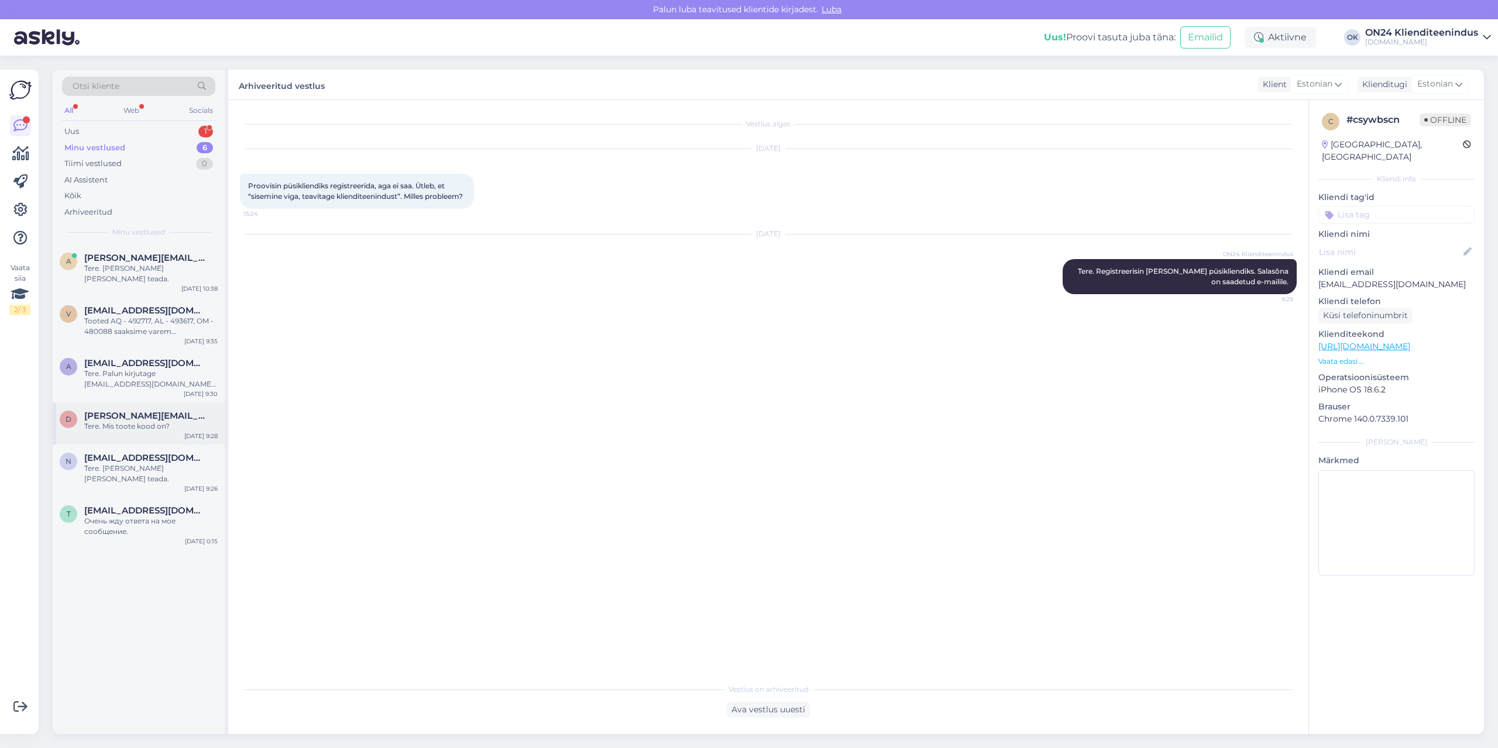
click at [109, 411] on span "[PERSON_NAME][EMAIL_ADDRESS][DOMAIN_NAME]" at bounding box center [145, 416] width 122 height 11
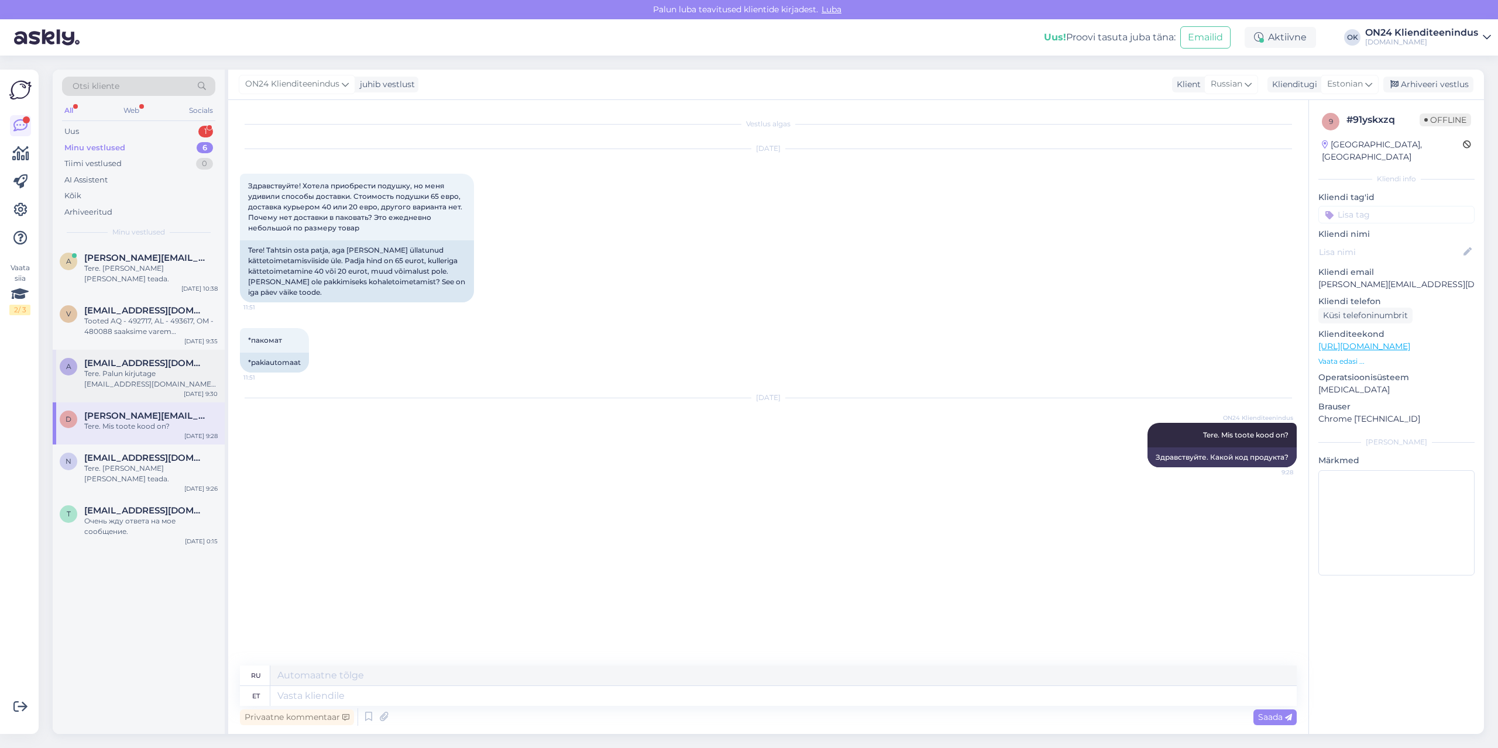
click at [105, 372] on div "Tere. Palun kirjutage [EMAIL_ADDRESS][DOMAIN_NAME] ja lisage kokkupaneku juhend…" at bounding box center [150, 379] width 133 height 21
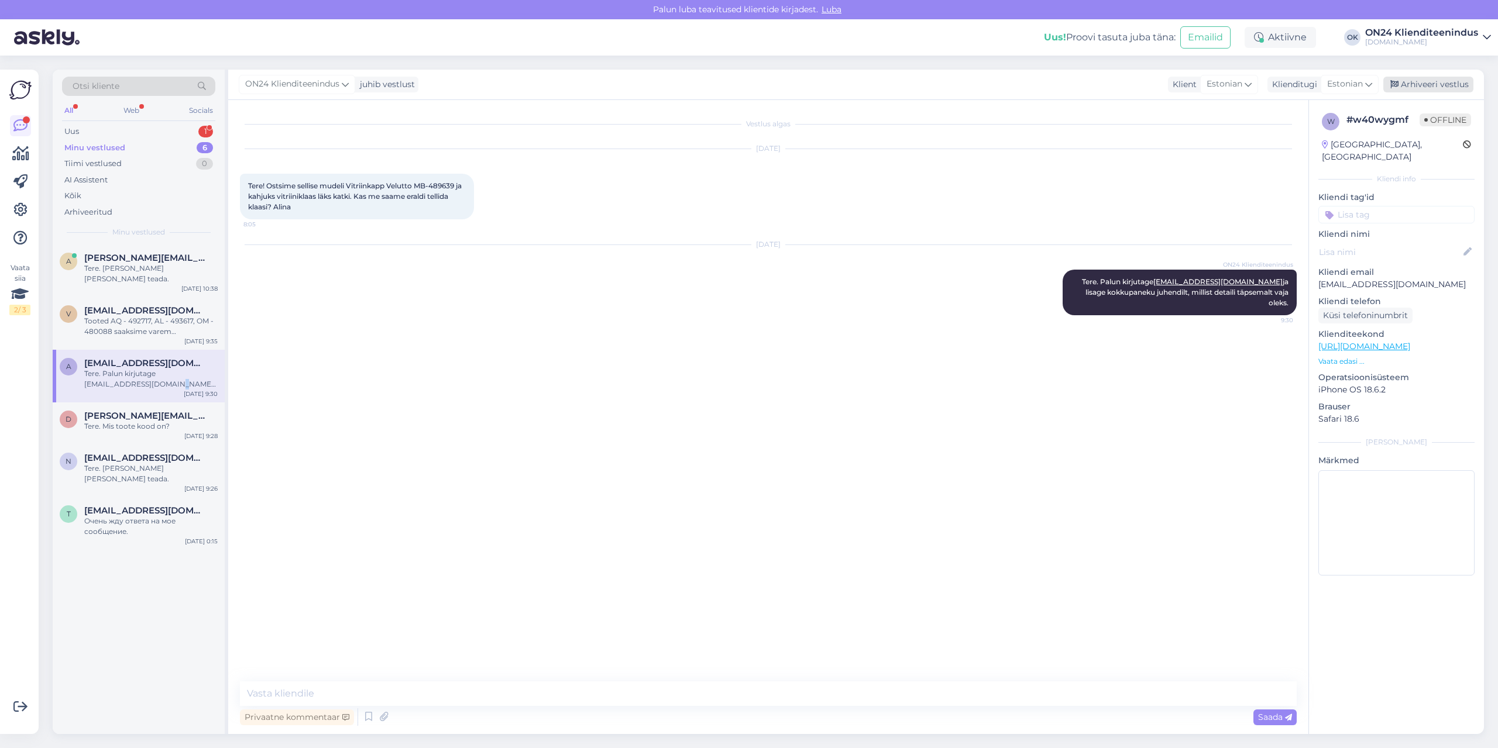
click at [1423, 85] on div "Arhiveeri vestlus" at bounding box center [1428, 85] width 90 height 16
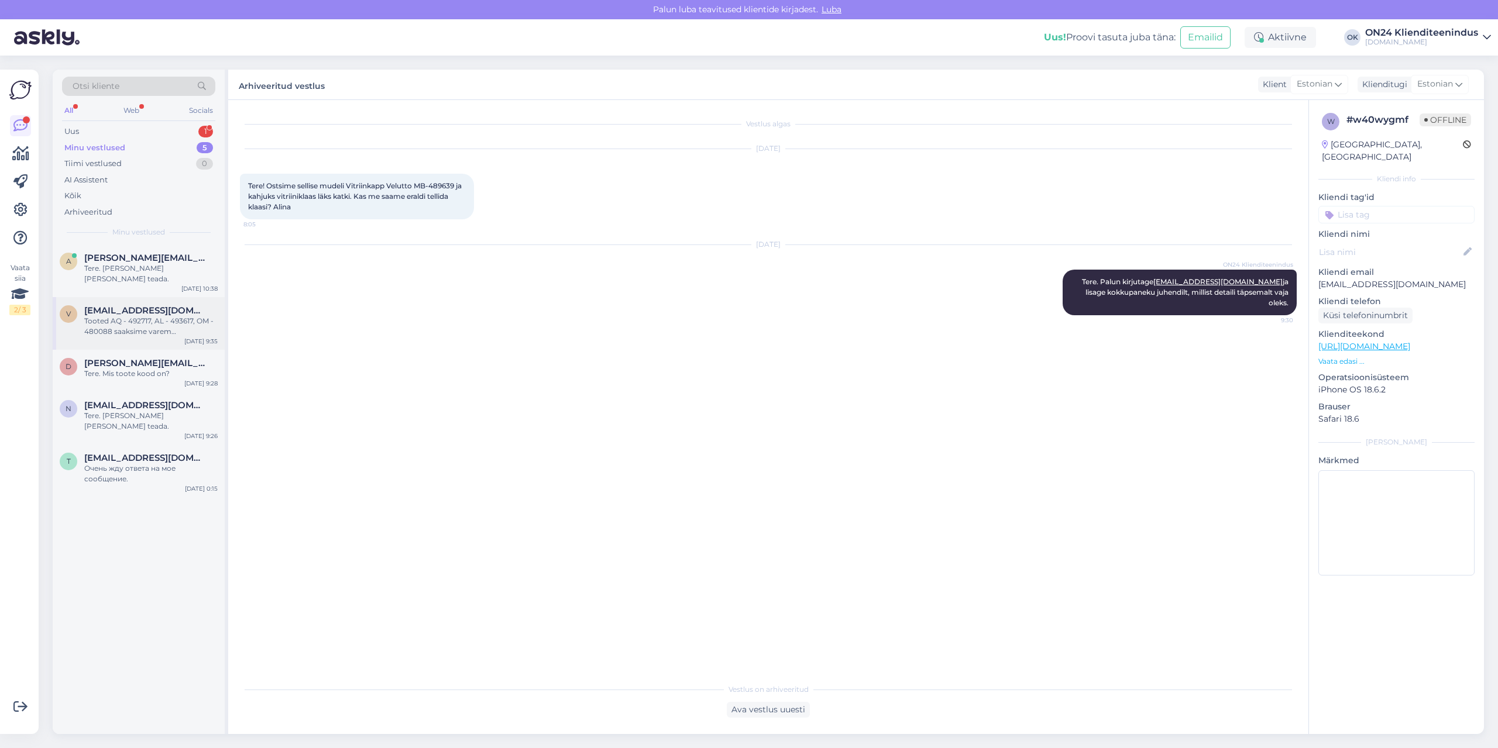
click at [124, 319] on div "Tooted AQ - 492717, AL - 493617, OM - 480088 saaksime varem [PERSON_NAME]. Toot…" at bounding box center [150, 326] width 133 height 21
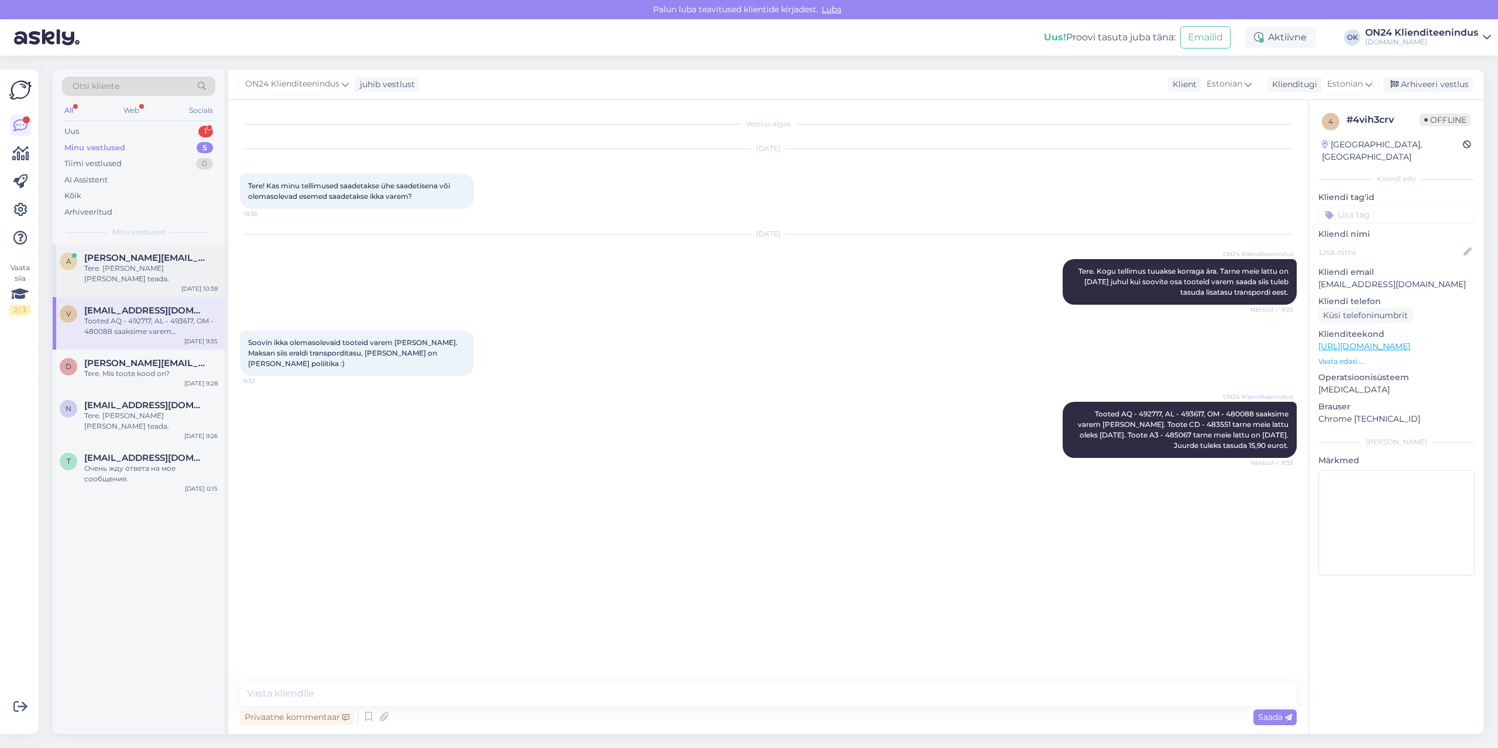
click at [116, 271] on div "Tere. [PERSON_NAME] [PERSON_NAME] teada." at bounding box center [150, 273] width 133 height 21
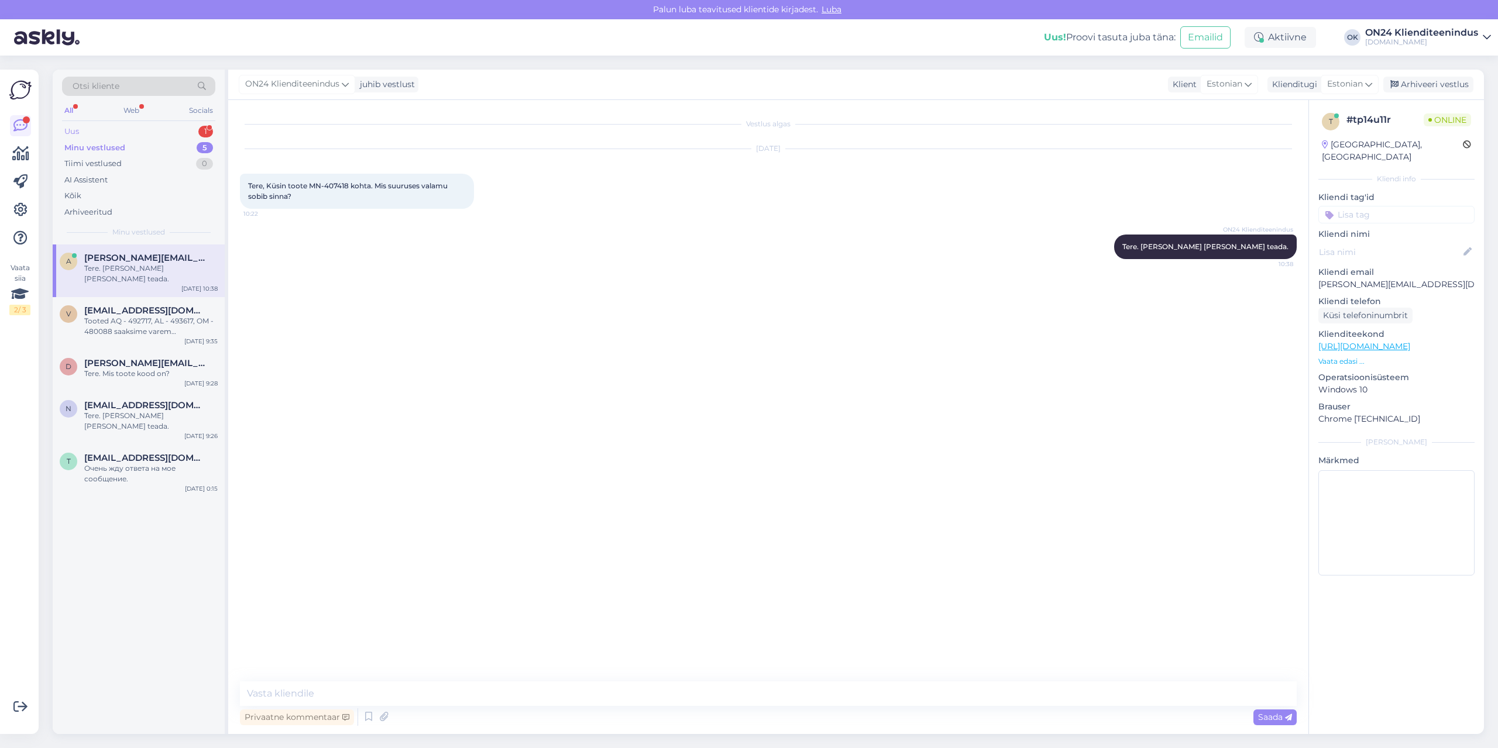
click at [128, 133] on div "Uus 1" at bounding box center [138, 131] width 153 height 16
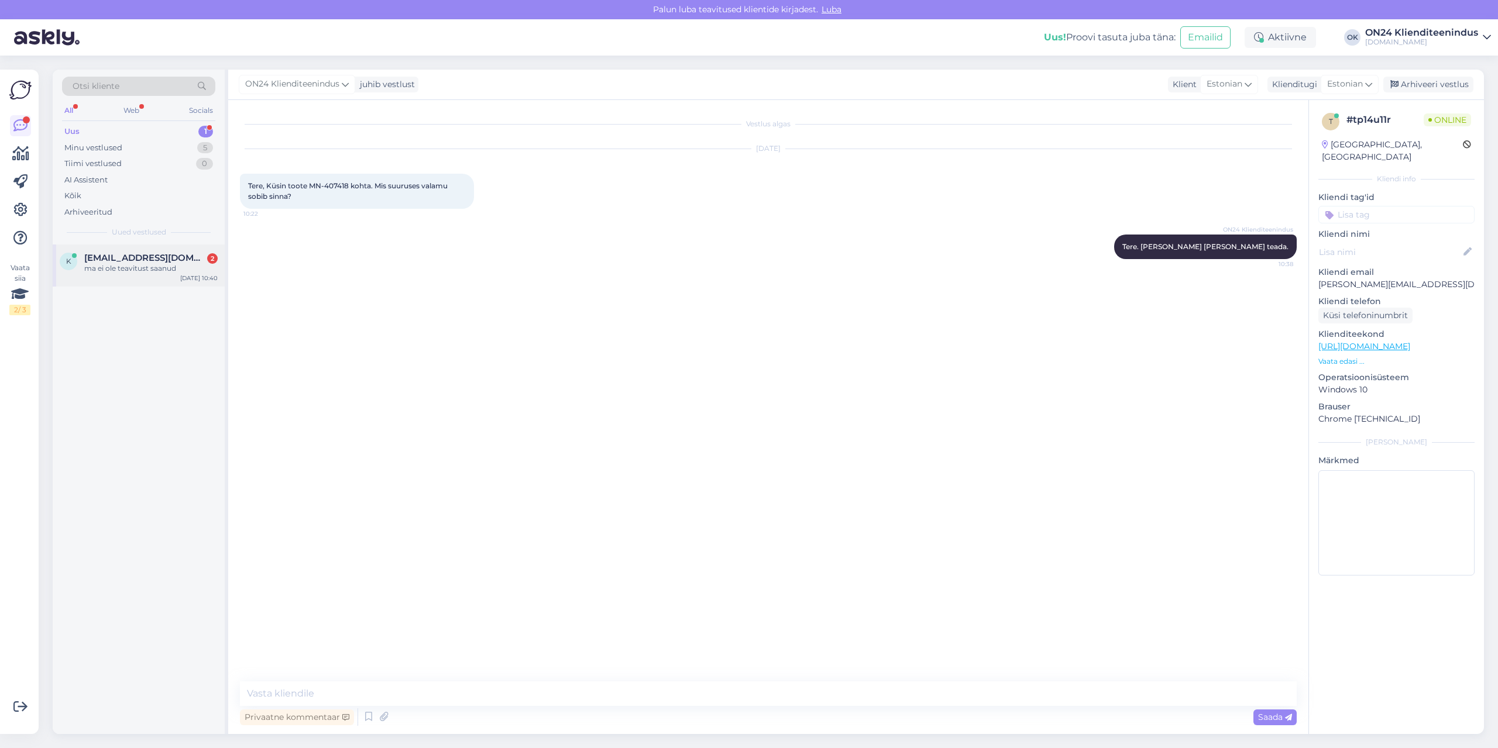
click at [115, 267] on div "ma ei ole teavitust saanud" at bounding box center [150, 268] width 133 height 11
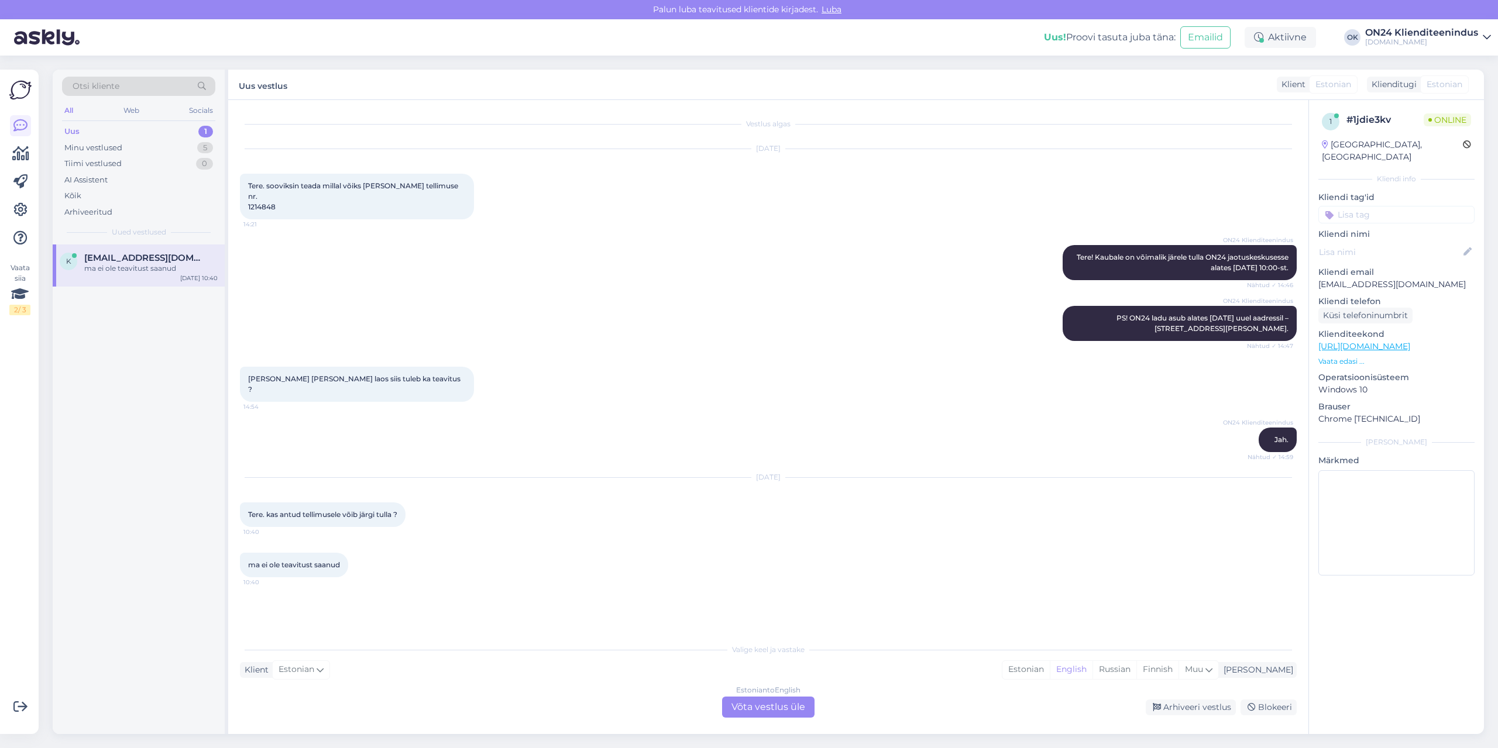
click at [1373, 279] on p "[EMAIL_ADDRESS][DOMAIN_NAME]" at bounding box center [1396, 285] width 156 height 12
copy p "[EMAIL_ADDRESS][DOMAIN_NAME]"
click at [263, 197] on span "Tere. sooviksin teada millal võiks [PERSON_NAME] tellimuse nr. 1214848" at bounding box center [354, 196] width 212 height 30
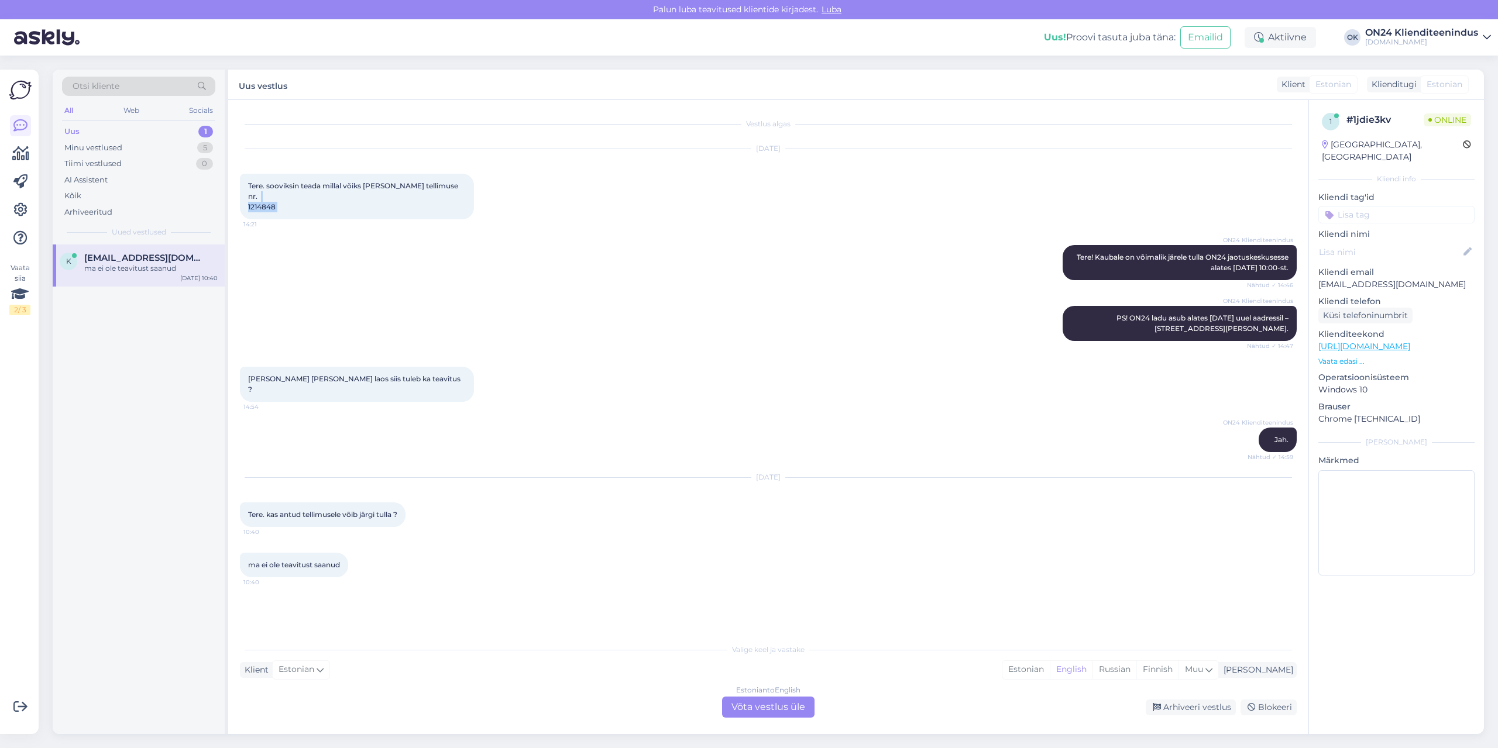
click at [263, 197] on span "Tere. sooviksin teada millal võiks [PERSON_NAME] tellimuse nr. 1214848" at bounding box center [354, 196] width 212 height 30
copy div "1214848 14:21"
click at [1050, 666] on div "Estonian" at bounding box center [1025, 670] width 47 height 18
click at [744, 708] on div "Estonian to Estonian Võta vestlus üle" at bounding box center [768, 707] width 92 height 21
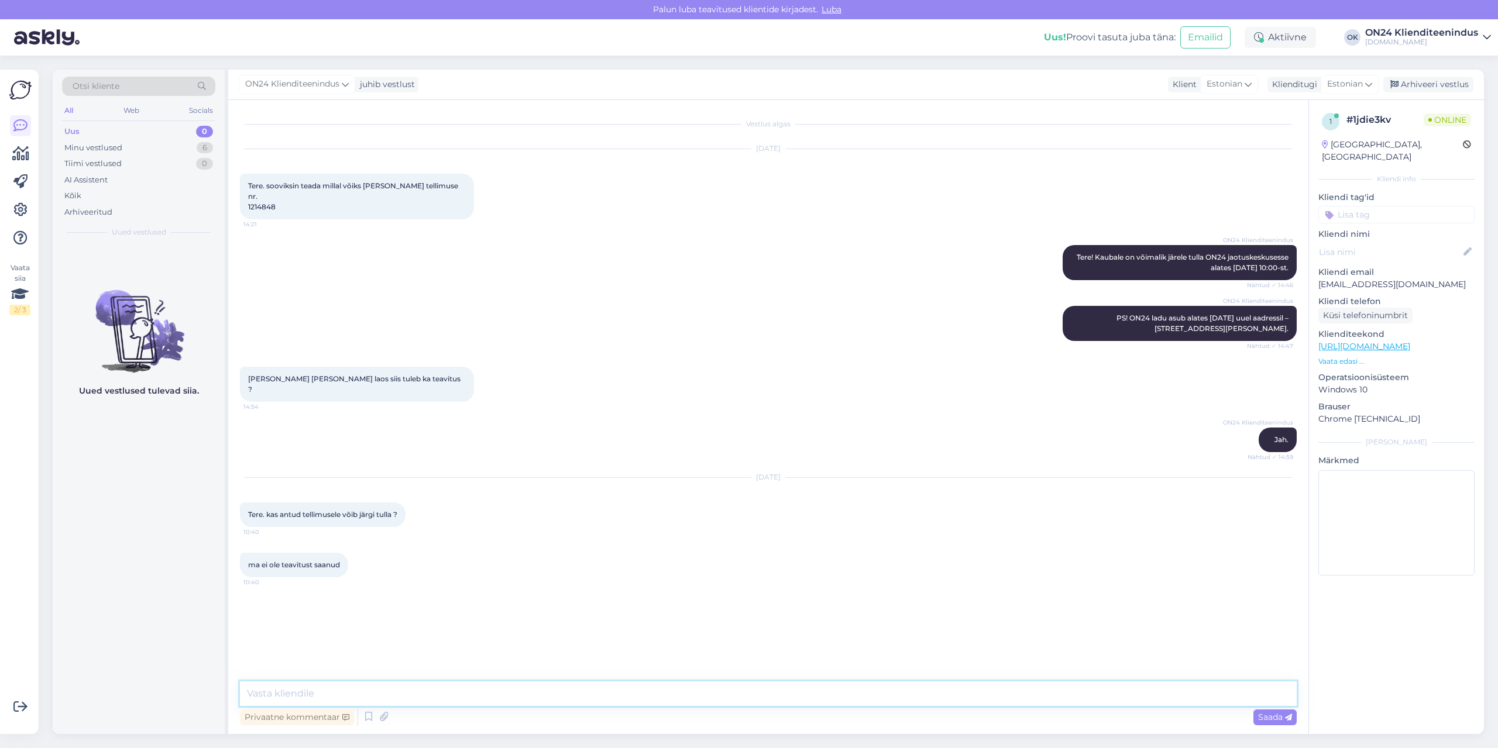
click at [717, 695] on textarea at bounding box center [768, 694] width 1057 height 25
click at [854, 684] on textarea "Tere. [DATE] saatsime Teile hilinemise teavituse. Paraku [PERSON_NAME] hilineb …" at bounding box center [768, 694] width 1057 height 25
type textarea "Tere. [DATE] saatsime Teile hilinemise teavituse. Paraku [PERSON_NAME] hilineb …"
click at [126, 140] on div "Minu vestlused 6" at bounding box center [138, 148] width 153 height 16
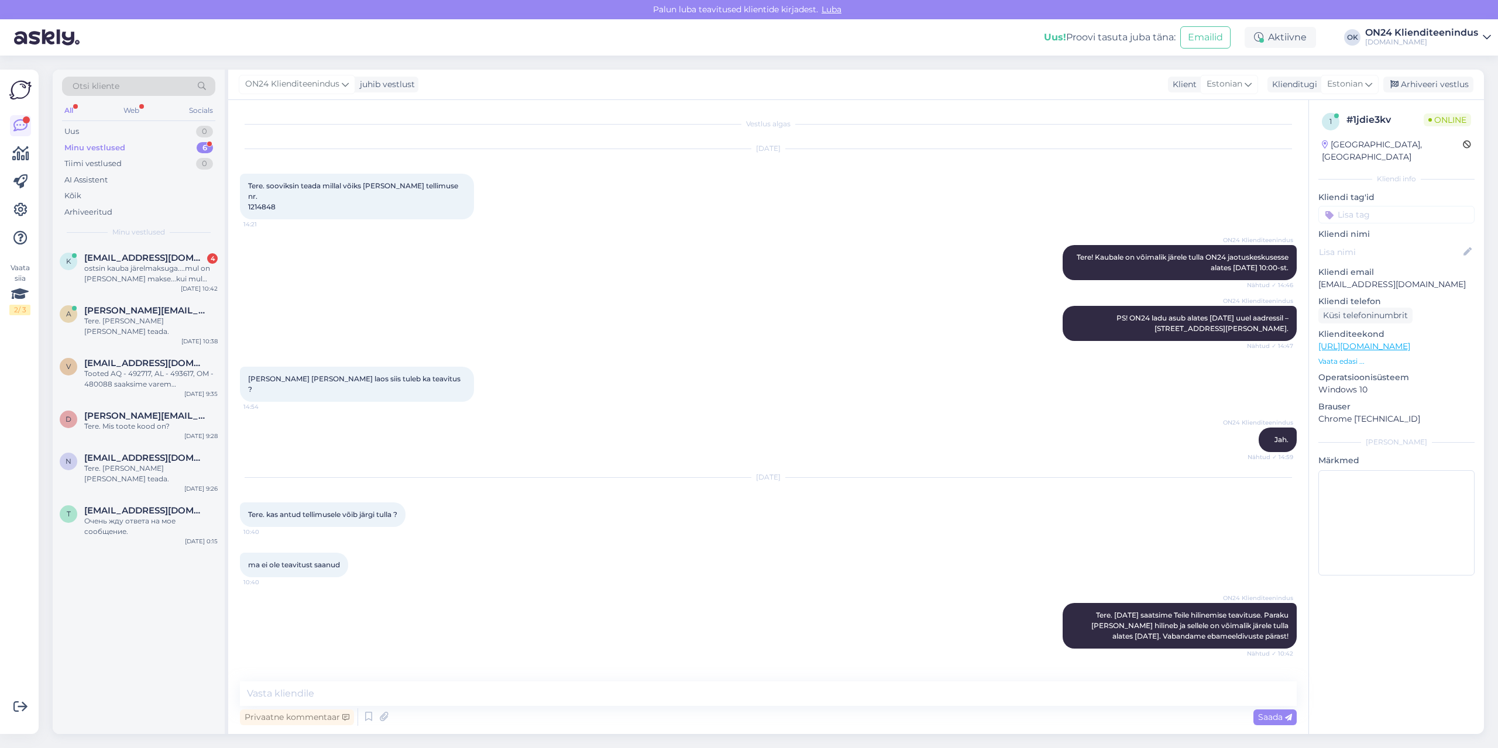
scroll to position [192, 0]
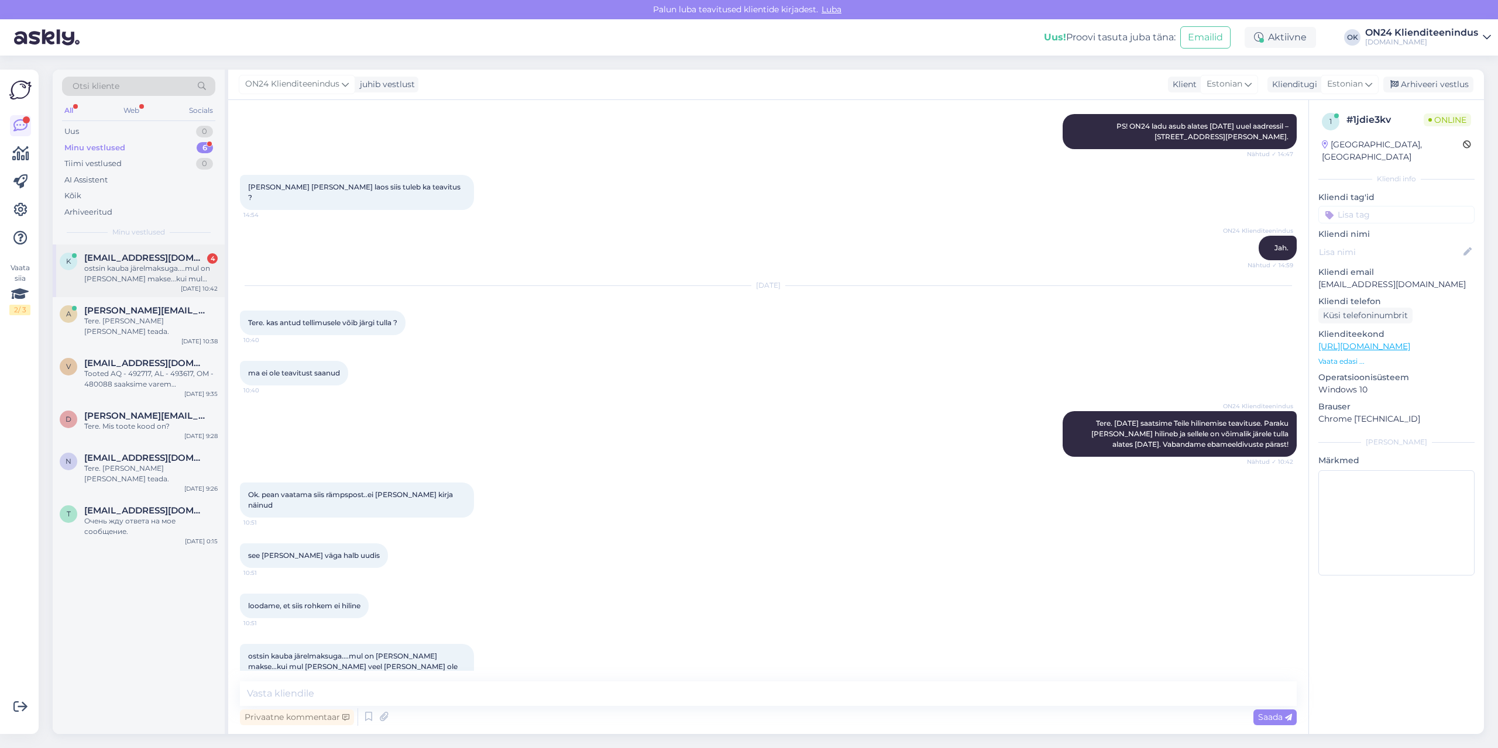
click at [132, 256] on span "[EMAIL_ADDRESS][DOMAIN_NAME]" at bounding box center [145, 258] width 122 height 11
click at [406, 693] on textarea at bounding box center [768, 694] width 1057 height 25
type textarea "A"
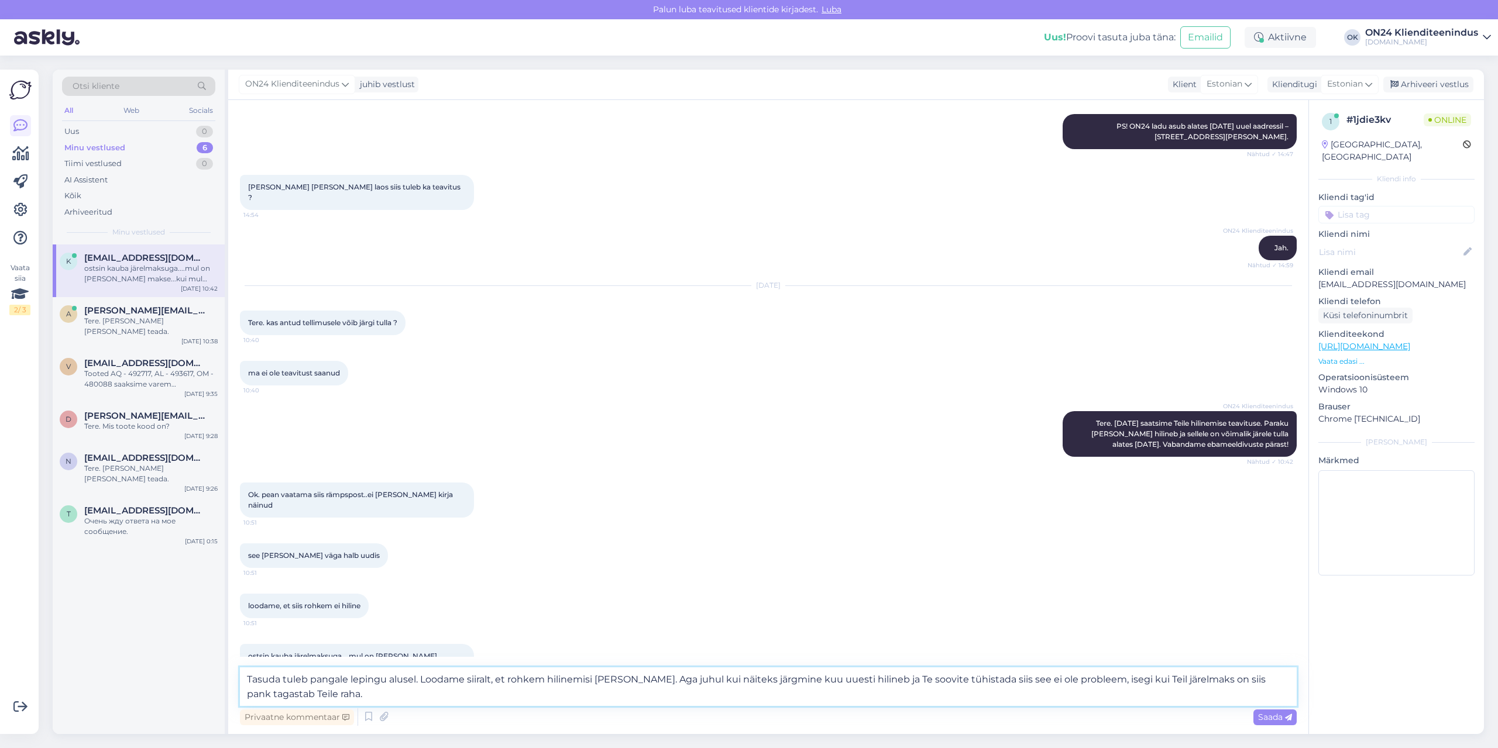
type textarea "Tasuda tuleb pangale lepingu alusel. Loodame siiralt, et rohkem hilinemisi [PER…"
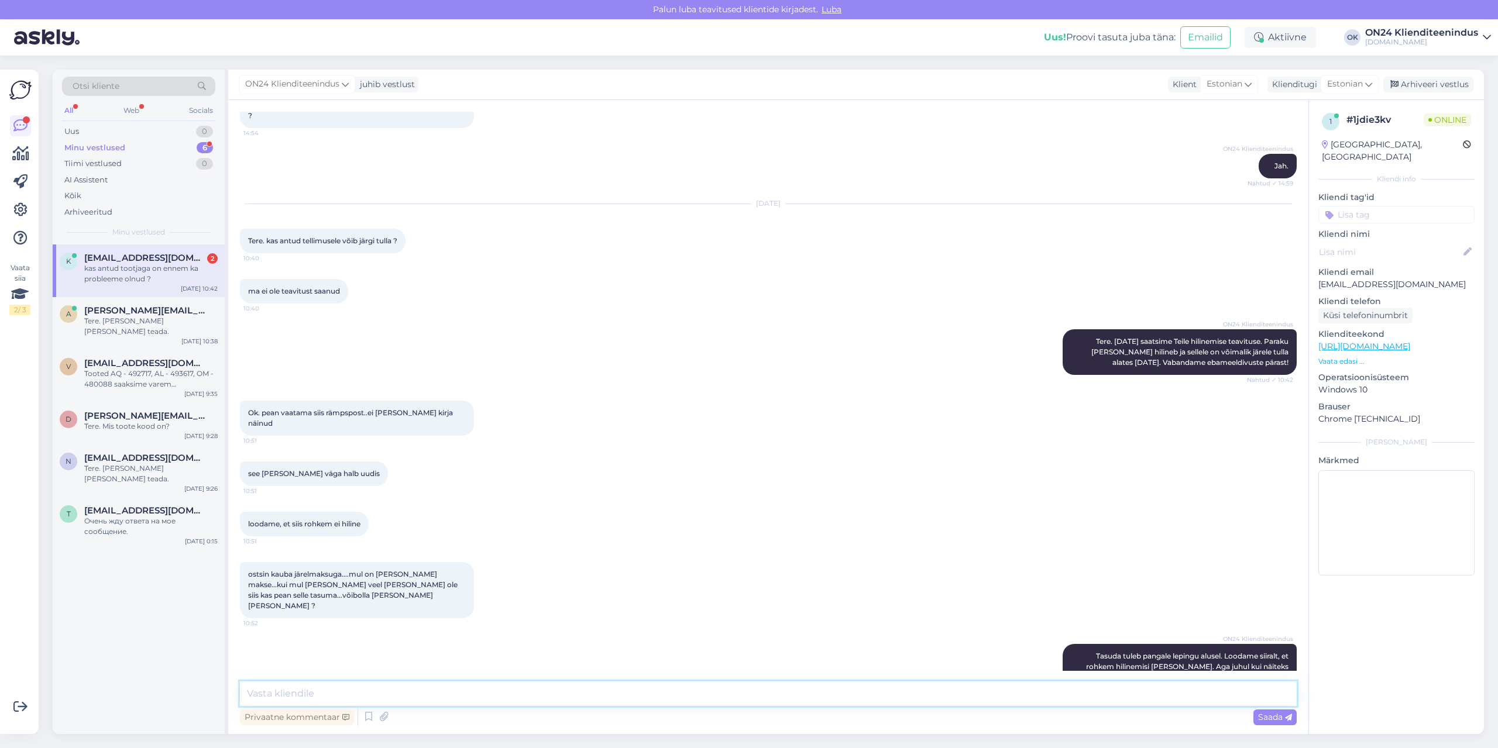
scroll to position [374, 0]
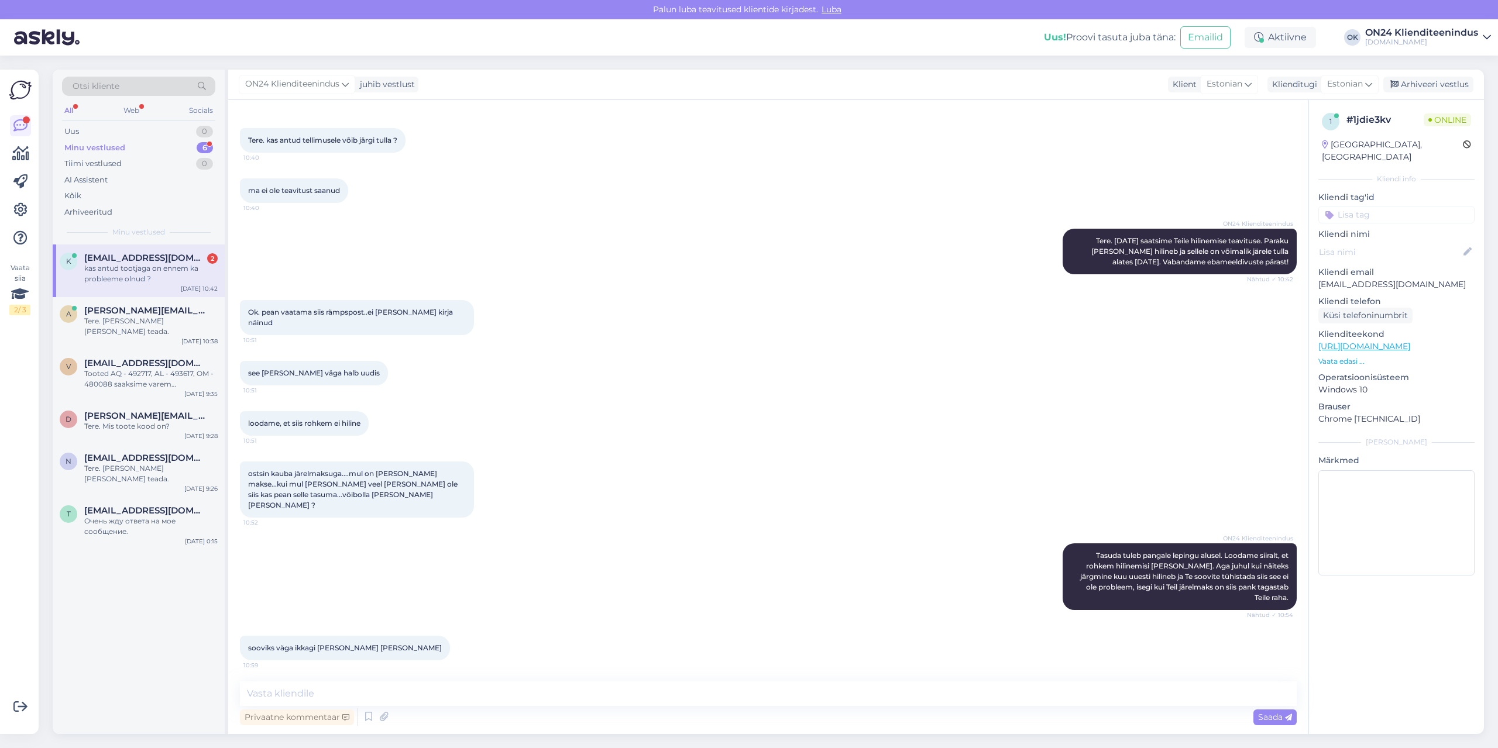
click at [108, 288] on div "k [EMAIL_ADDRESS][DOMAIN_NAME] 2 kas antud tootjaga on ennem ka probleeme olnud…" at bounding box center [139, 271] width 172 height 53
click at [328, 699] on textarea at bounding box center [768, 694] width 1057 height 25
type textarea "P"
type textarea "Eks hilinemisi võib ikka tulla, kui tooted saabuvad välismaalt, aga üldjuhul se…"
